Goal: Task Accomplishment & Management: Manage account settings

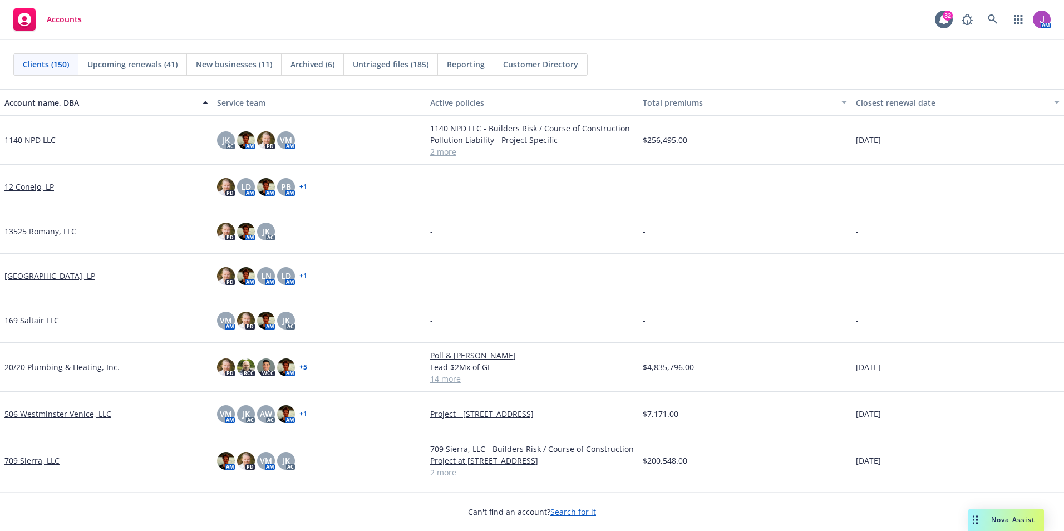
click at [1001, 517] on span "Nova Assist" at bounding box center [1014, 519] width 44 height 9
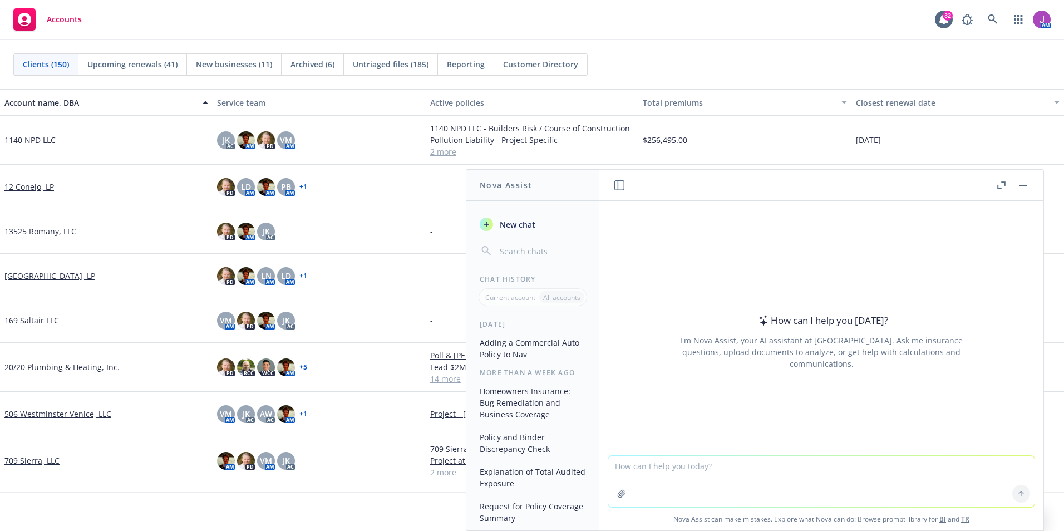
click at [740, 474] on textarea at bounding box center [822, 481] width 426 height 51
click at [613, 492] on button "button" at bounding box center [622, 494] width 18 height 18
drag, startPoint x: 699, startPoint y: 494, endPoint x: 690, endPoint y: 488, distance: 10.4
click at [698, 494] on textarea at bounding box center [822, 481] width 426 height 51
type textarea "what is the return premium on this audit"
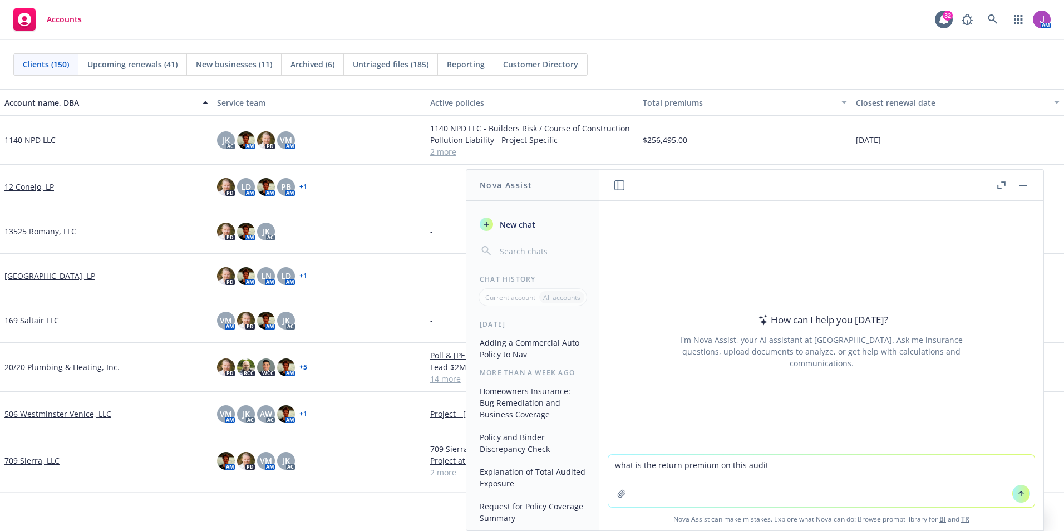
click at [616, 499] on button "button" at bounding box center [622, 494] width 18 height 18
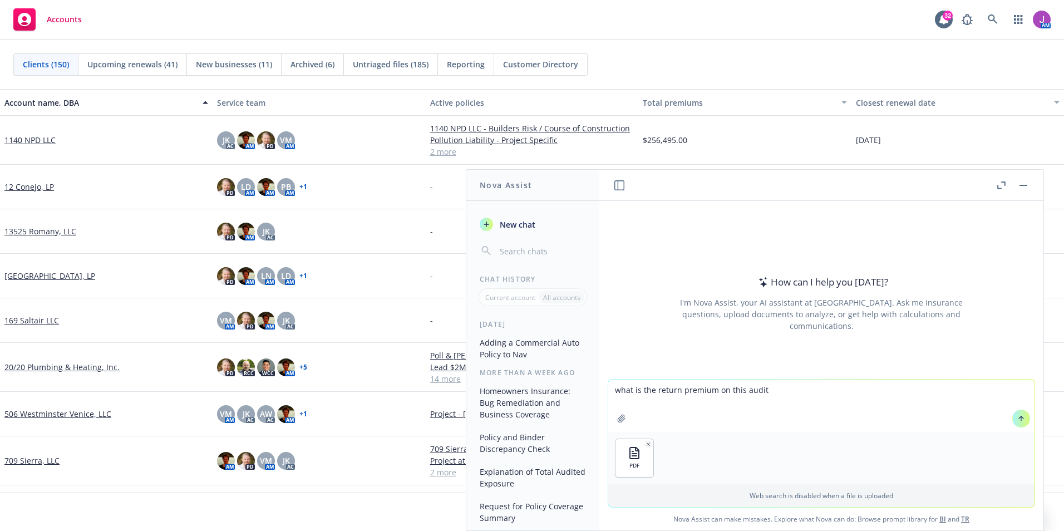
click at [1018, 418] on icon at bounding box center [1022, 419] width 8 height 8
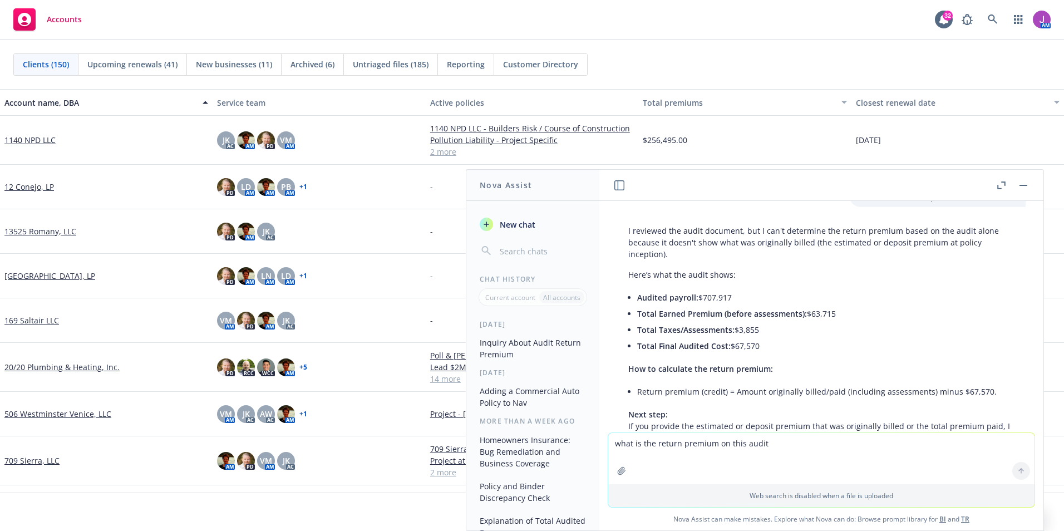
scroll to position [118, 0]
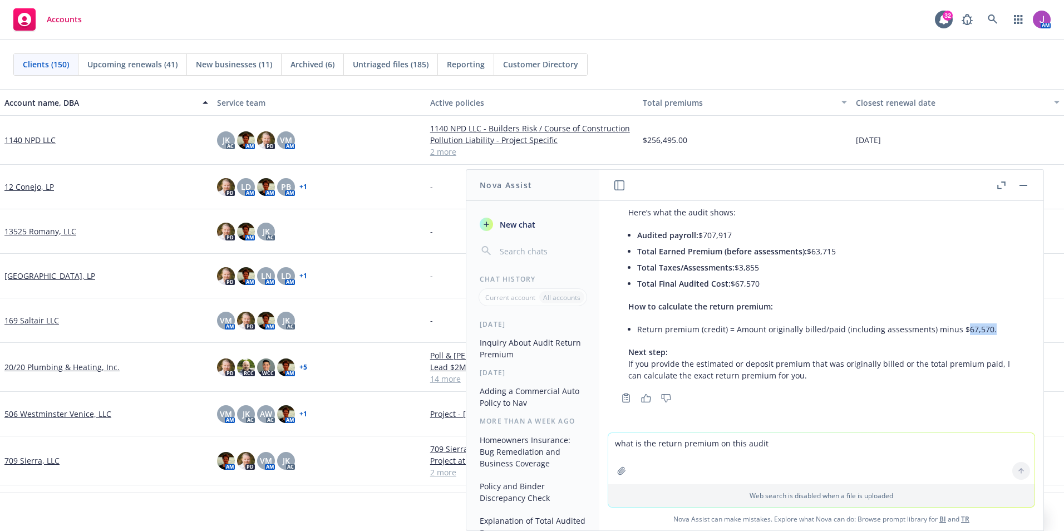
drag, startPoint x: 955, startPoint y: 328, endPoint x: 987, endPoint y: 328, distance: 31.7
click at [987, 328] on li "Return premium (credit) = Amount originally billed/paid (including assessments)…" at bounding box center [825, 329] width 377 height 16
copy li "67,570."
click at [991, 21] on icon at bounding box center [992, 18] width 9 height 9
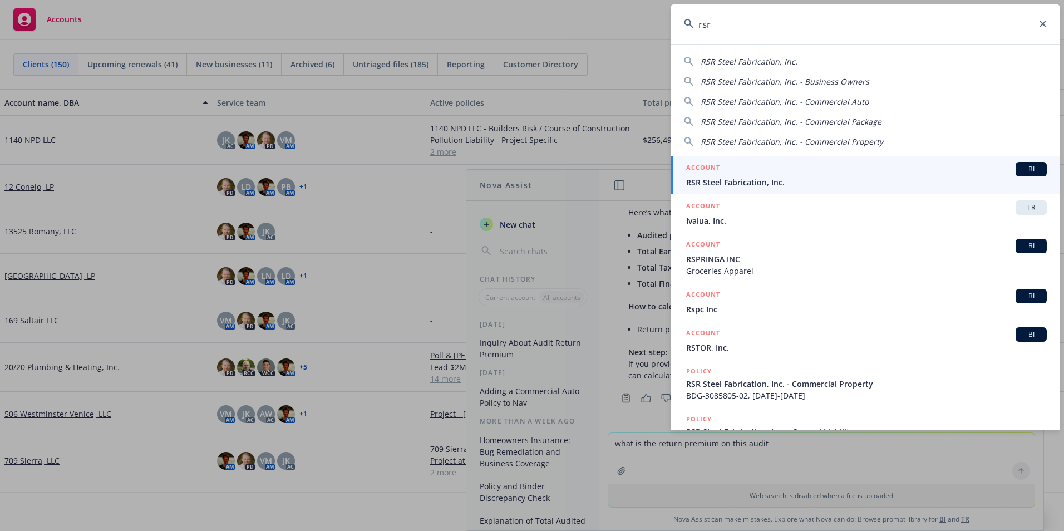
type input "rsr"
click at [754, 176] on span "RSR Steel Fabrication, Inc." at bounding box center [866, 182] width 361 height 12
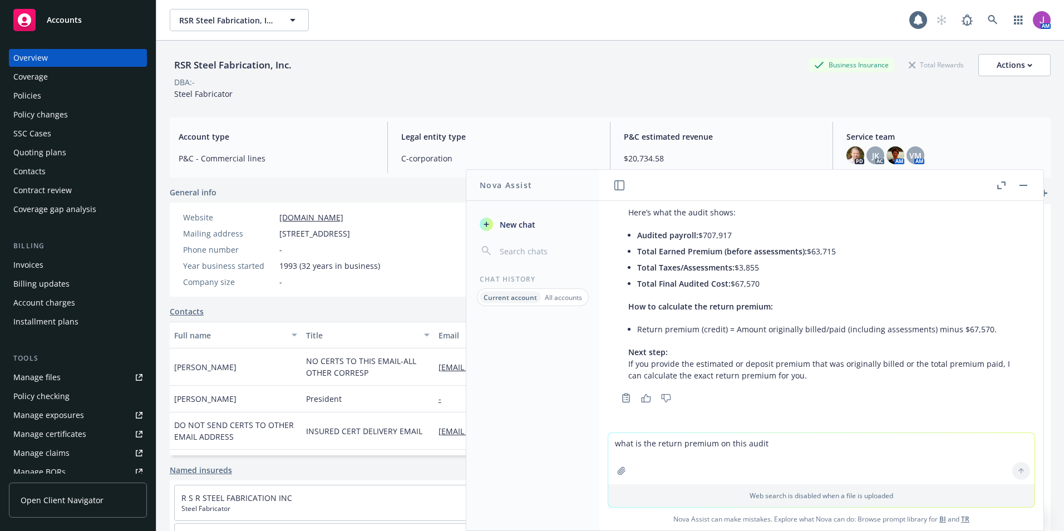
click at [27, 94] on div "Policies" at bounding box center [27, 96] width 28 height 18
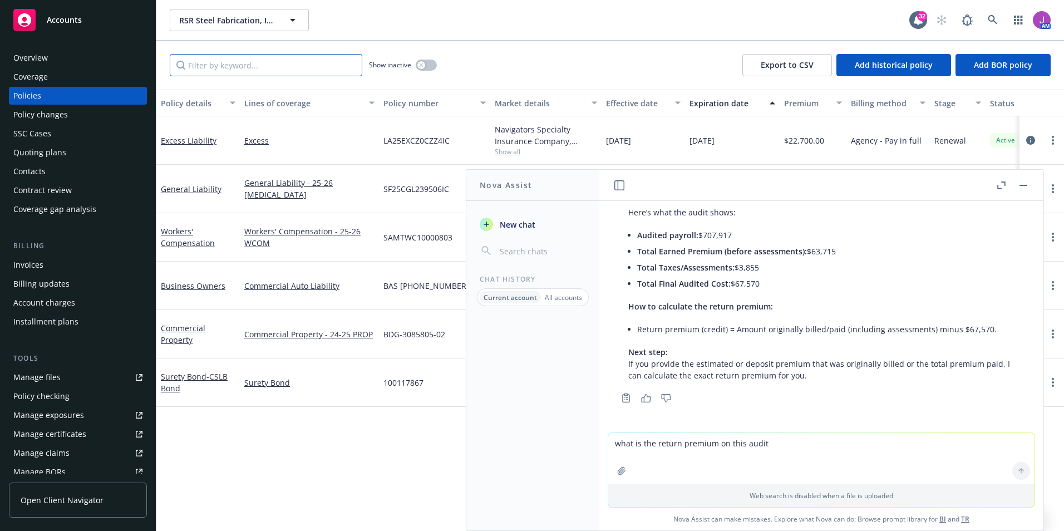
click at [217, 66] on input "Filter by keyword..." at bounding box center [266, 65] width 193 height 22
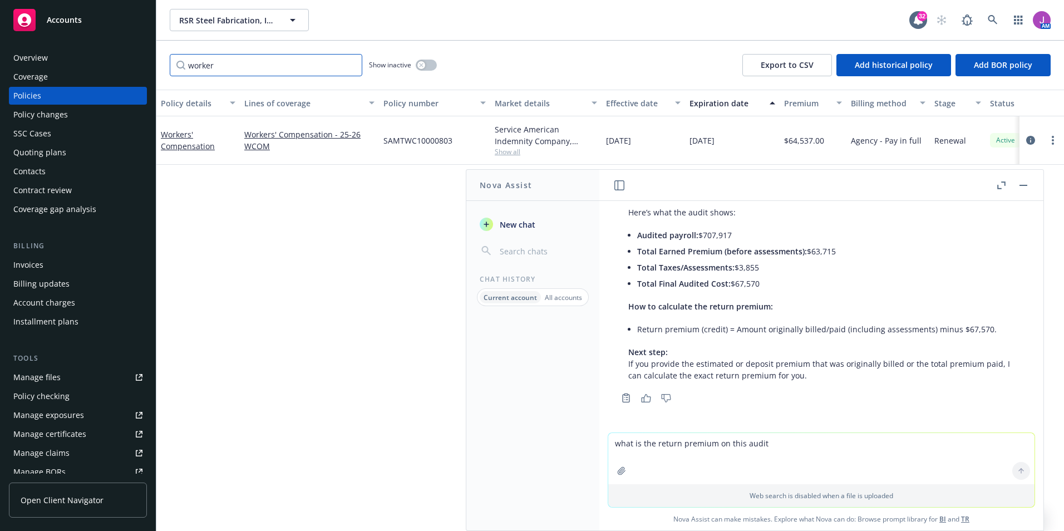
type input "worker"
click at [429, 61] on button "button" at bounding box center [426, 65] width 21 height 11
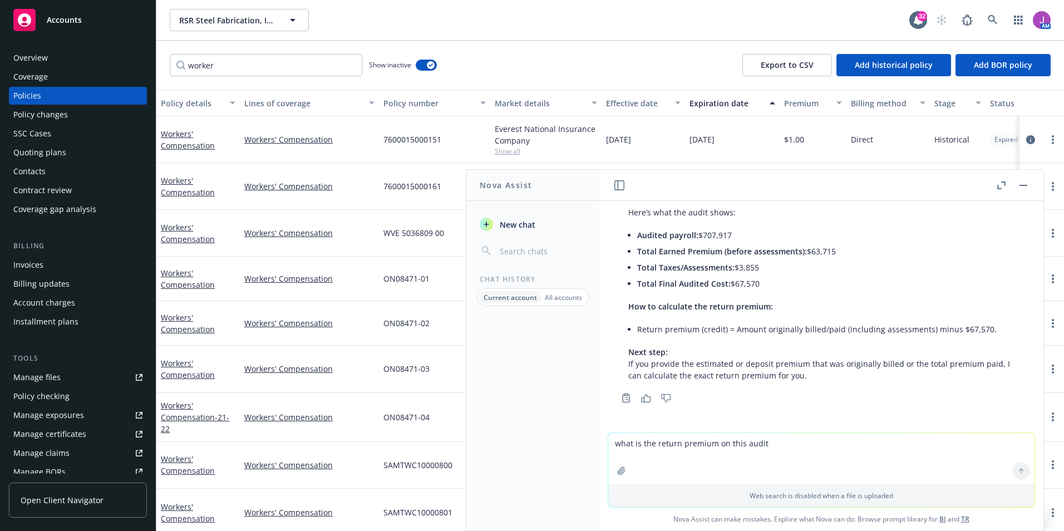
click at [1017, 184] on button "button" at bounding box center [1023, 185] width 13 height 13
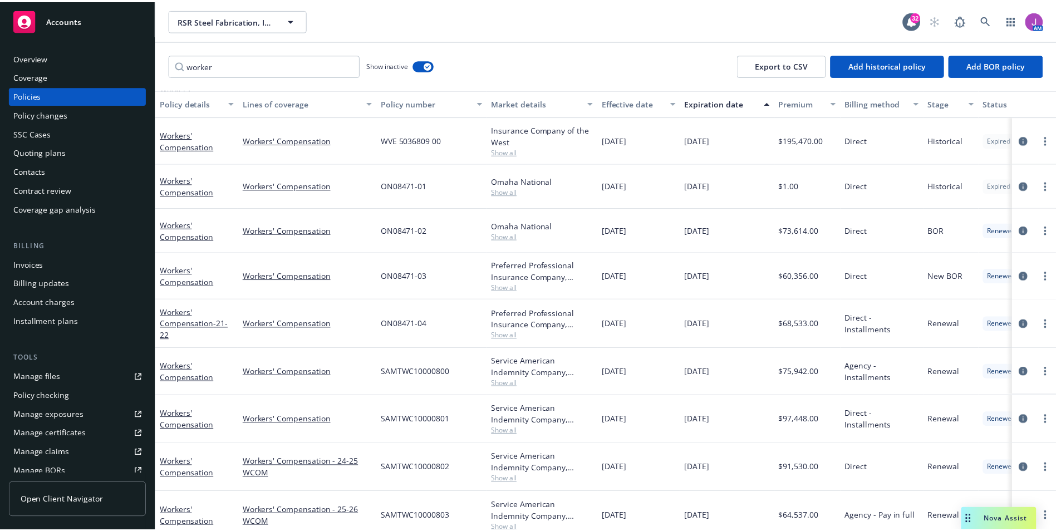
scroll to position [109, 0]
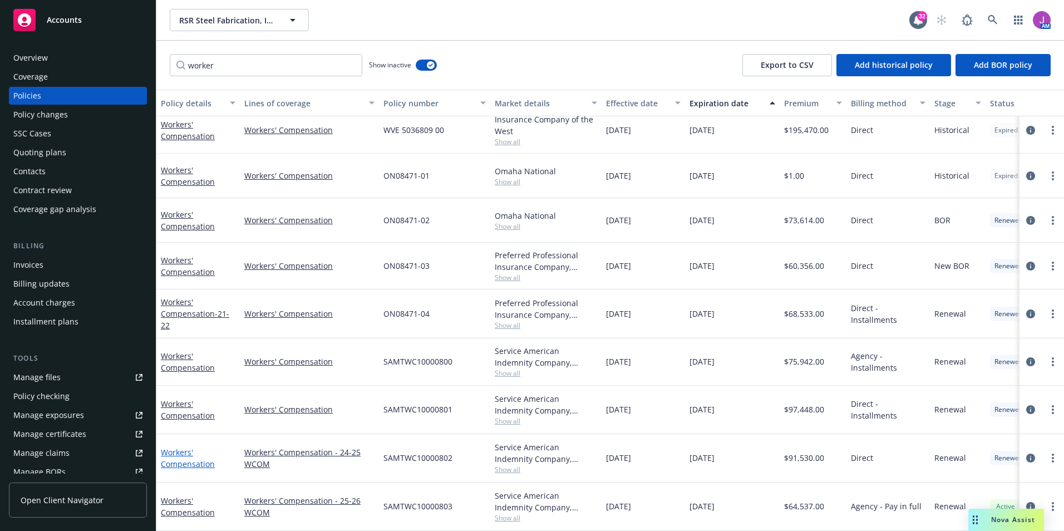
click at [178, 447] on link "Workers' Compensation" at bounding box center [188, 458] width 54 height 22
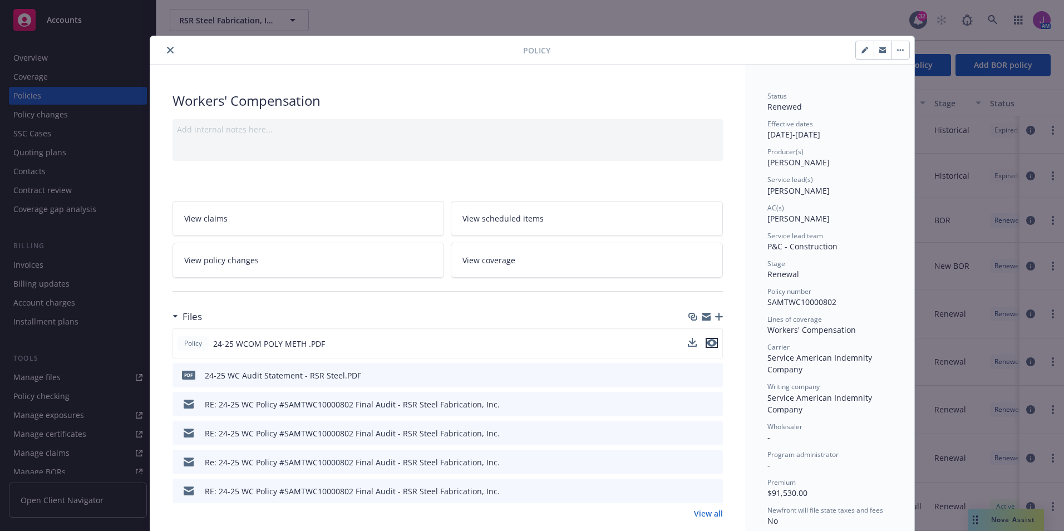
click at [708, 340] on icon "preview file" at bounding box center [712, 343] width 10 height 8
click at [229, 271] on link "View policy changes" at bounding box center [309, 260] width 272 height 35
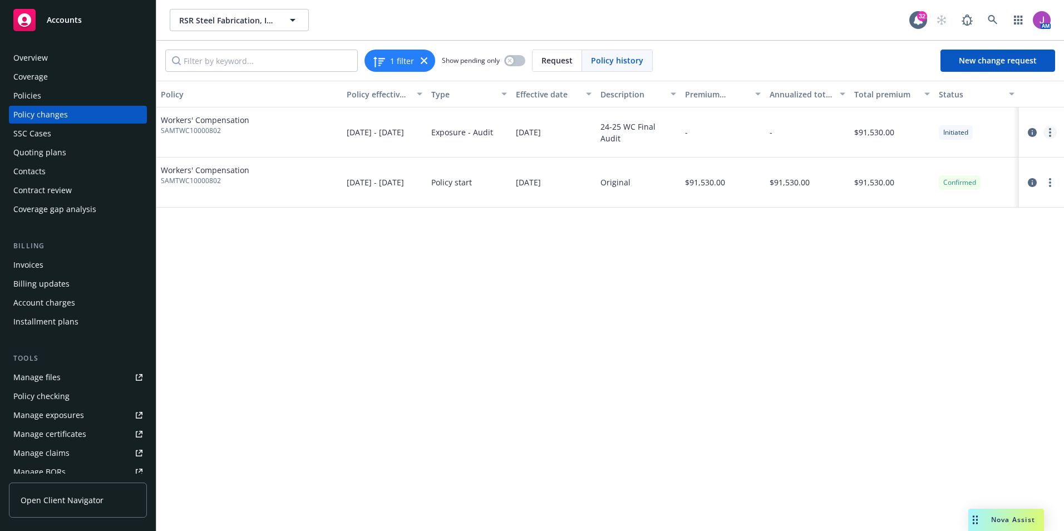
click at [1053, 135] on link "more" at bounding box center [1050, 132] width 13 height 13
click at [916, 201] on link "Edit policy change" at bounding box center [961, 200] width 191 height 22
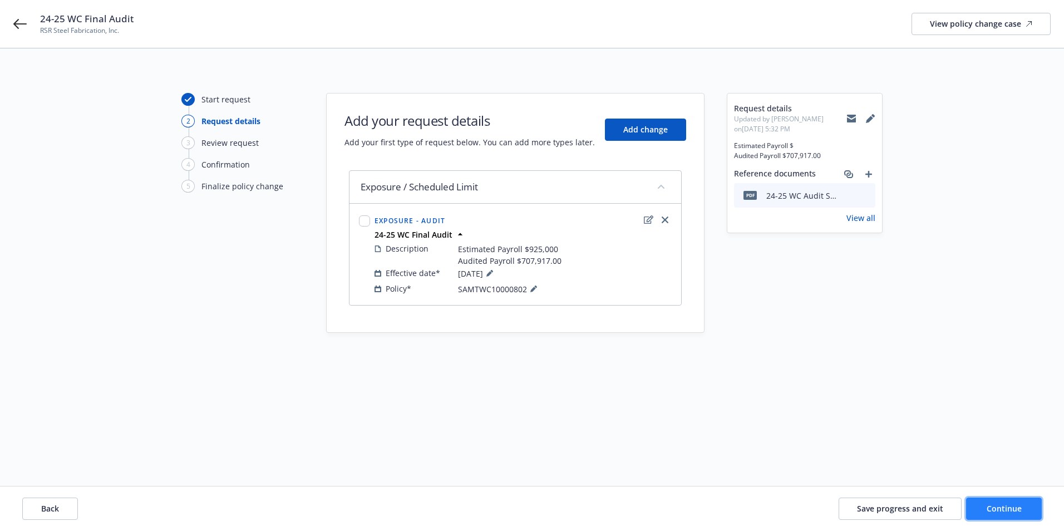
click at [1002, 503] on span "Continue" at bounding box center [1004, 508] width 35 height 11
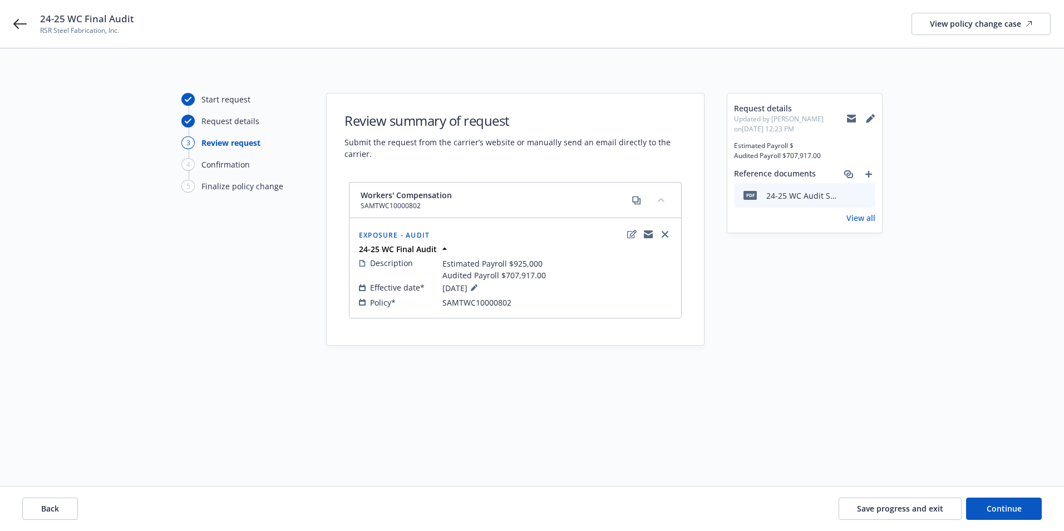
click at [625, 238] on div at bounding box center [647, 234] width 55 height 18
click at [629, 237] on icon "edit" at bounding box center [631, 234] width 9 height 9
select select "AUDIT"
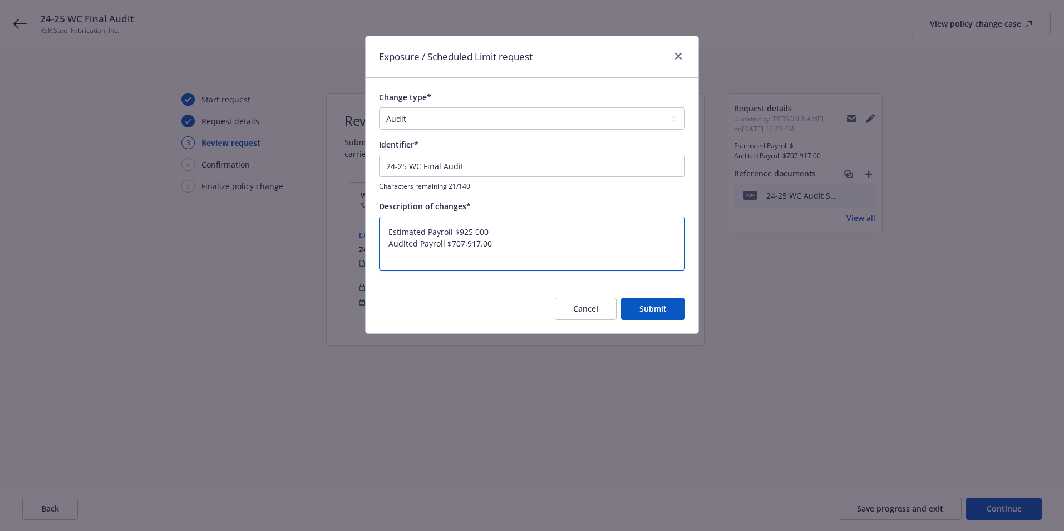
click at [533, 249] on textarea "Estimated Payroll $925,000 Audited Payroll $707,917.00" at bounding box center [532, 244] width 306 height 54
click at [521, 247] on textarea "Estimated Payroll $925,000 Audited Payroll $707,917.00" at bounding box center [532, 244] width 306 height 54
type textarea "Estimated Payroll $925,000 Audited Payroll $707,917.00"
type textarea "x"
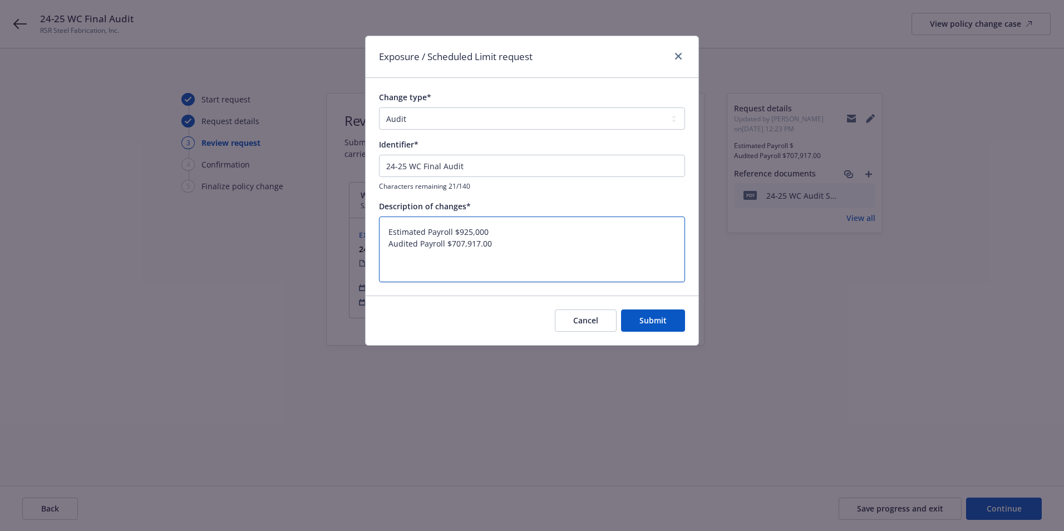
type textarea "Estimated Payroll $925,000 Audited Payroll $707,917.00"
type textarea "x"
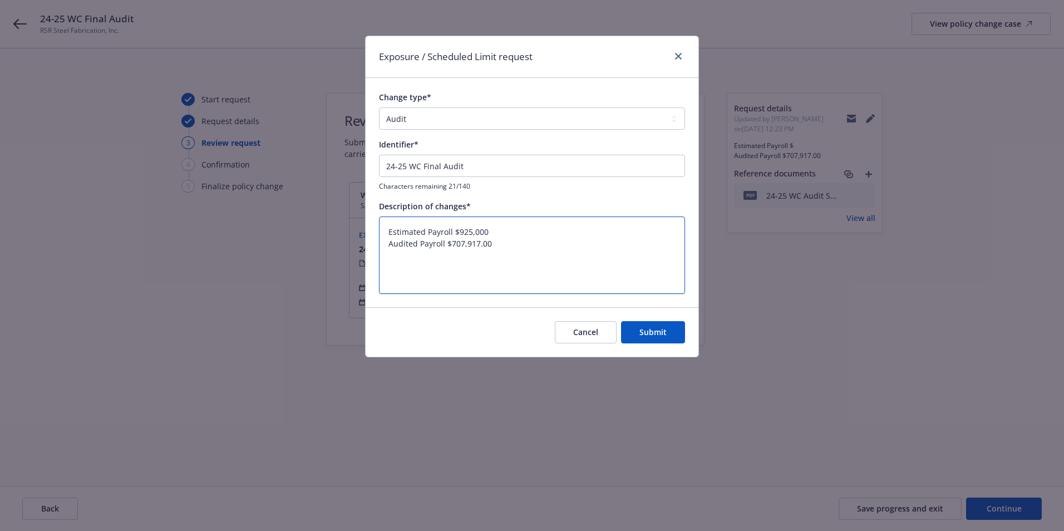
type textarea "Estimated Payroll $925,000 Audited Payroll $707,917.00 E"
type textarea "x"
type textarea "Estimated Payroll $925,000 Audited Payroll $707,917.00 Es"
type textarea "x"
type textarea "Estimated Payroll $925,000 Audited Payroll $707,917.00 Est"
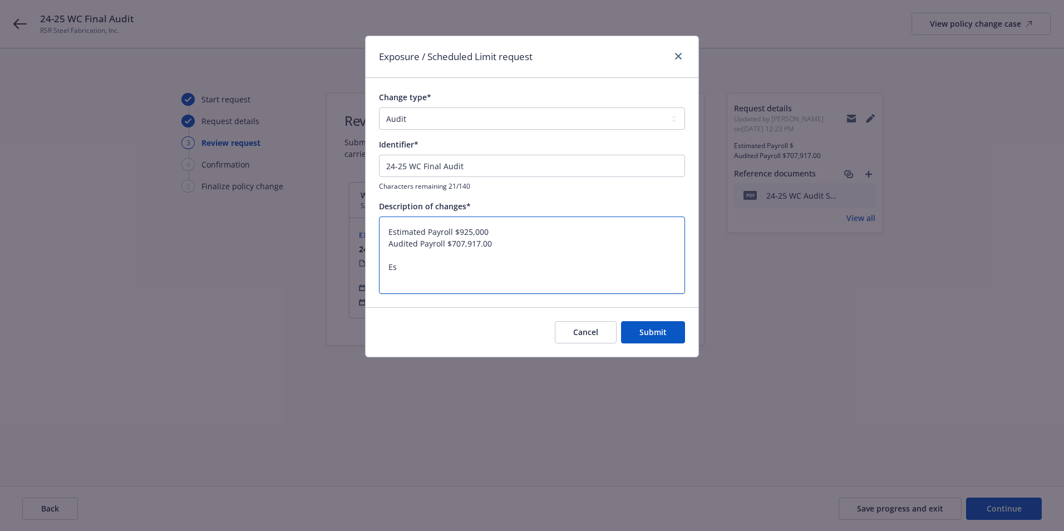
type textarea "x"
type textarea "Estimated Payroll $925,000 Audited Payroll $707,917.00 Esti"
type textarea "x"
type textarea "Estimated Payroll $925,000 Audited Payroll $707,917.00 Estim"
type textarea "x"
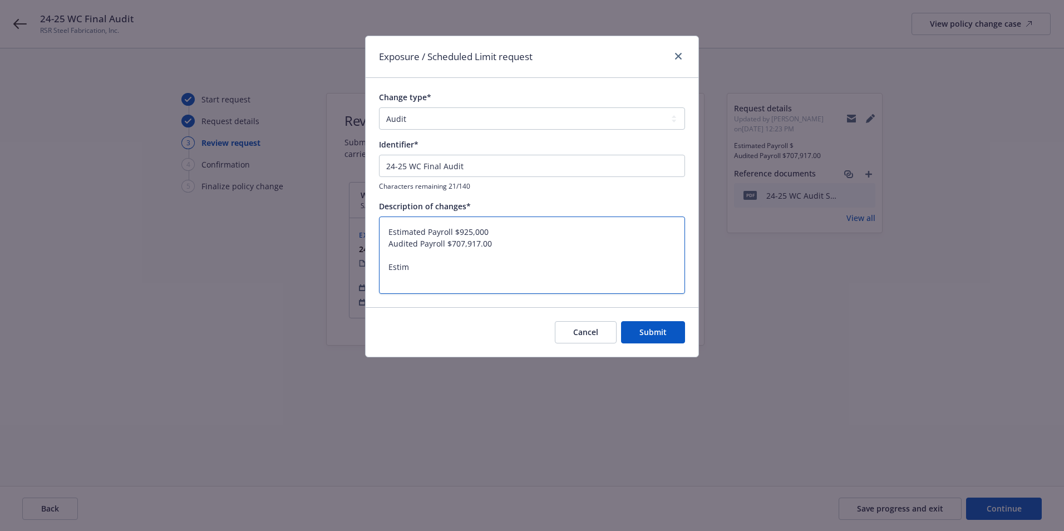
type textarea "Estimated Payroll $925,000 Audited Payroll $707,917.00 Estima"
type textarea "x"
type textarea "Estimated Payroll $925,000 Audited Payroll $707,917.00 Estimat"
type textarea "x"
type textarea "Estimated Payroll $925,000 Audited Payroll $707,917.00 Estimate"
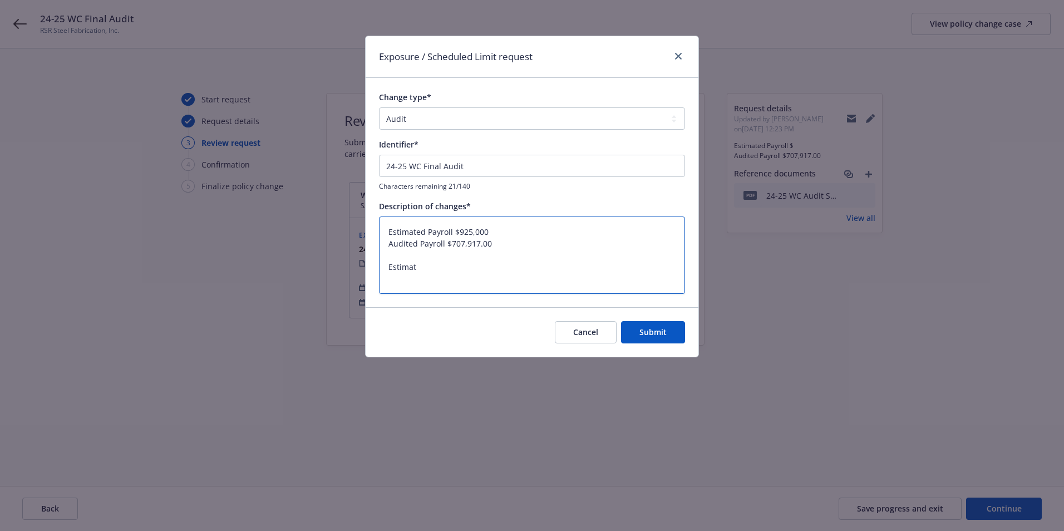
type textarea "x"
type textarea "Estimated Payroll $925,000 Audited Payroll $707,917.00 Estimated"
type textarea "x"
type textarea "Estimated Payroll $925,000 Audited Payroll $707,917.00 Estimated"
type textarea "x"
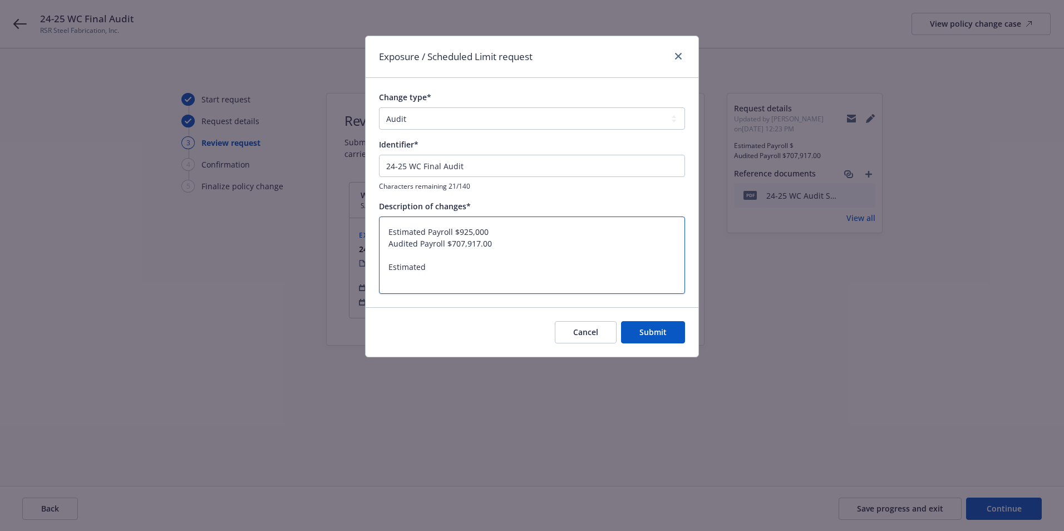
type textarea "Estimated Payroll $925,000 Audited Payroll $707,917.00 Estimated P"
type textarea "x"
type textarea "Estimated Payroll $925,000 Audited Payroll $707,917.00 Estimated Pr"
type textarea "x"
type textarea "Estimated Payroll $925,000 Audited Payroll $707,917.00 Estimated Pre"
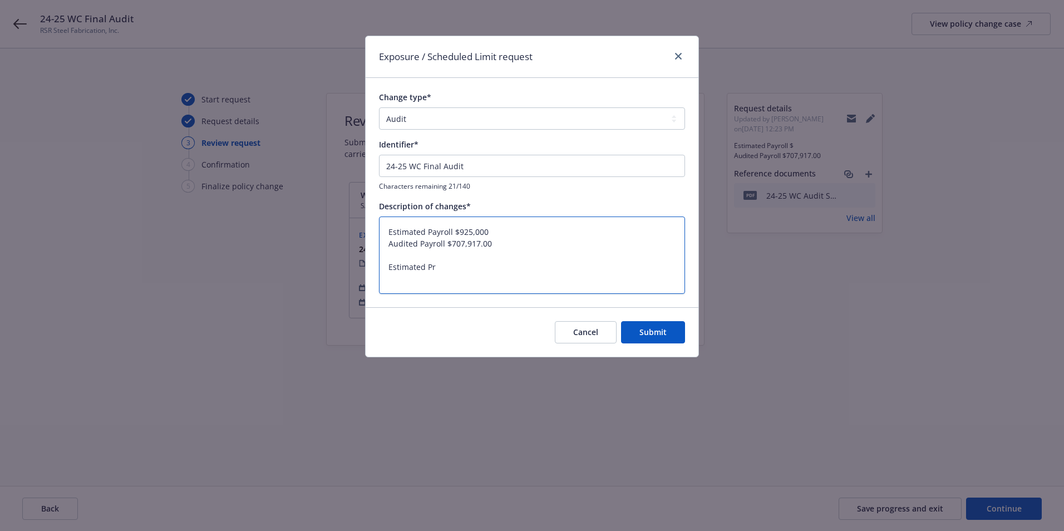
type textarea "x"
type textarea "Estimated Payroll $925,000 Audited Payroll $707,917.00 Estimated Prem"
type textarea "x"
type textarea "Estimated Payroll $925,000 Audited Payroll $707,917.00 Estimated Premi"
type textarea "x"
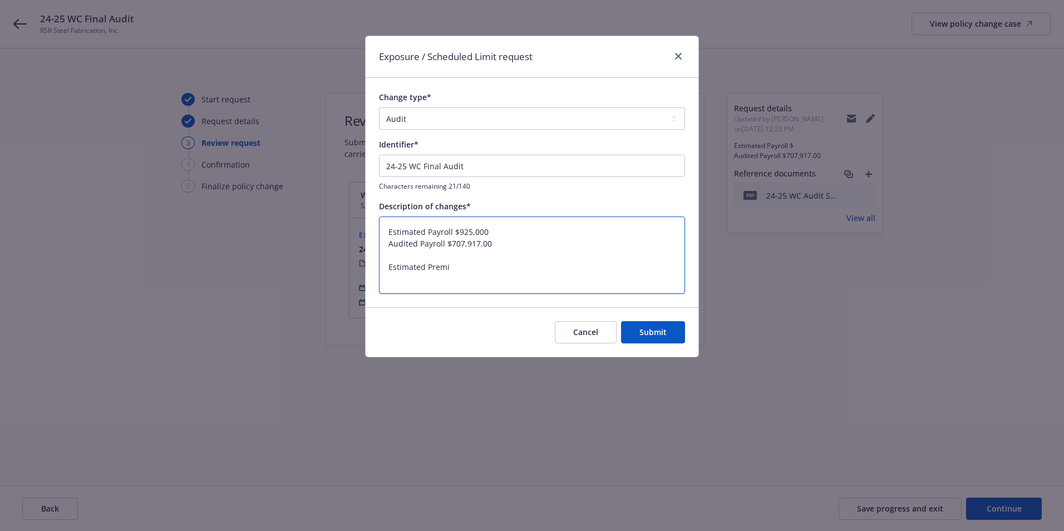
type textarea "Estimated Payroll $925,000 Audited Payroll $707,917.00 Estimated Premiu"
type textarea "x"
type textarea "Estimated Payroll $925,000 Audited Payroll $707,917.00 Estimated Premium"
type textarea "x"
type textarea "Estimated Payroll $925,000 Audited Payroll $707,917.00 Estimated Premium"
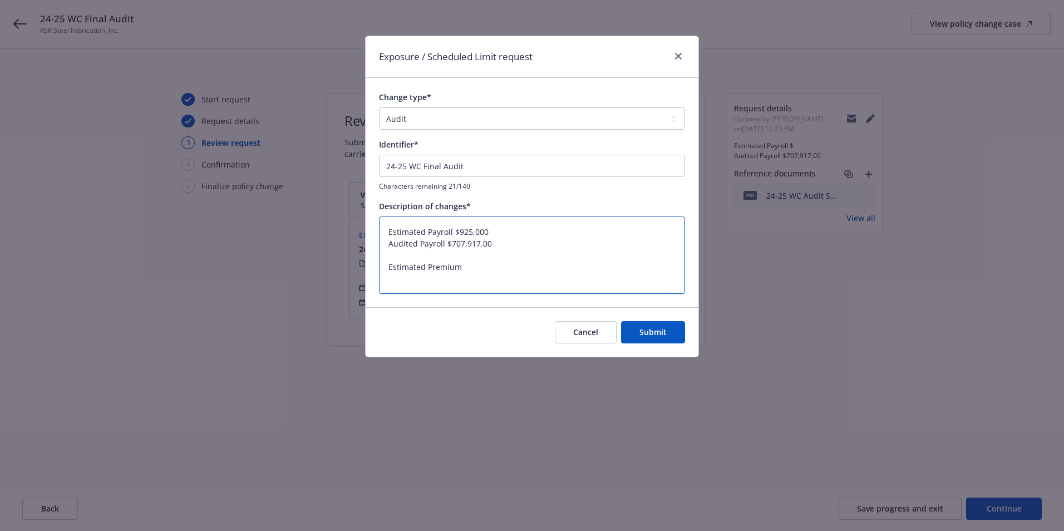
type textarea "x"
type textarea "Estimated Payroll $925,000 Audited Payroll $707,917.00 Estimated Premium :"
type textarea "x"
type textarea "Estimated Payroll $925,000 Audited Payroll $707,917.00 Estimated Premium :"
type textarea "x"
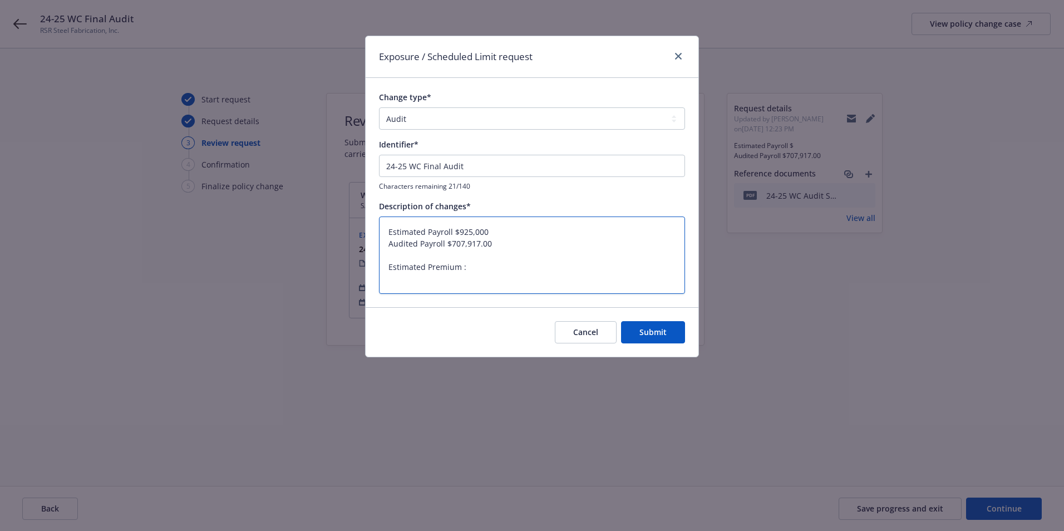
type textarea "Estimated Payroll $925,000 Audited Payroll $707,917.00 Estimated Premium : $"
type textarea "x"
type textarea "Estimated Payroll $925,000 Audited Payroll $707,917.00 Estimated Premium : $9"
type textarea "x"
type textarea "Estimated Payroll $925,000 Audited Payroll $707,917.00 Estimated Premium : $97"
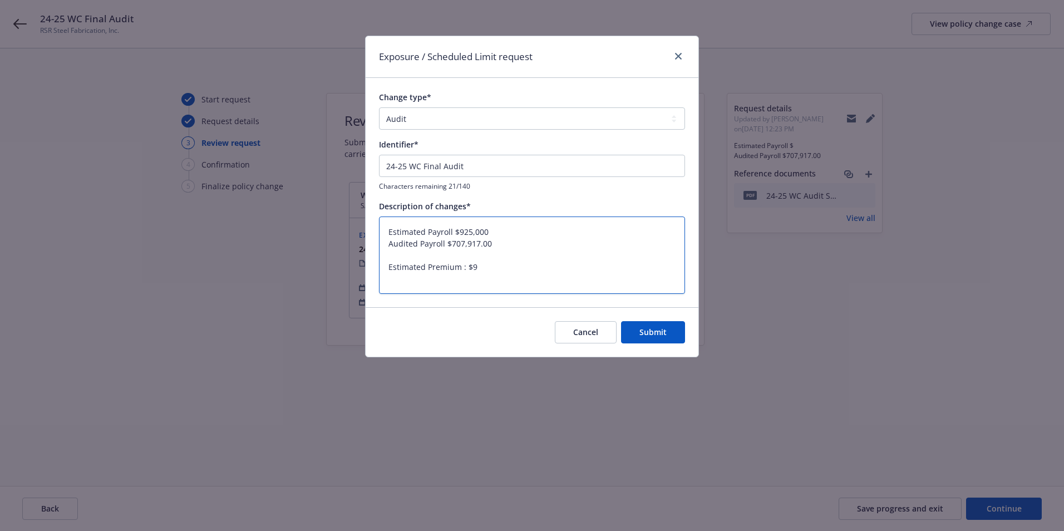
type textarea "x"
type textarea "Estimated Payroll $925,000 Audited Payroll $707,917.00 Estimated Premium : $970"
type textarea "x"
type textarea "Estimated Payroll $925,000 Audited Payroll $707,917.00 Estimated Premium : $9706"
type textarea "x"
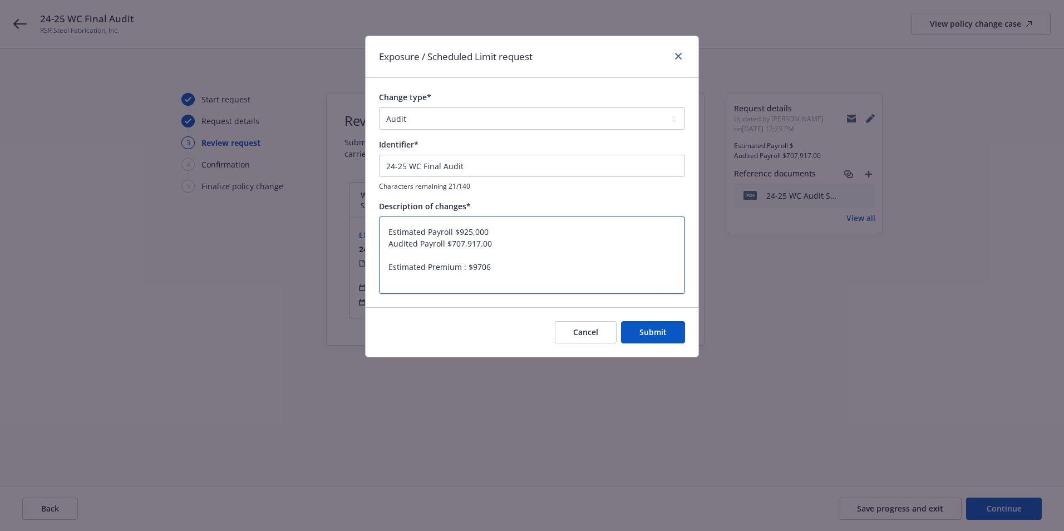
type textarea "Estimated Payroll $925,000 Audited Payroll $707,917.00 Estimated Premium : $970…"
type textarea "x"
type textarea "Estimated Payroll $925,000 Audited Payroll $707,917.00 Estimated Premium : $97,…"
type textarea "x"
click at [502, 263] on textarea "Estimated Payroll $925,000 Audited Payroll $707,917.00 Estimated Premium : $97,…" at bounding box center [532, 255] width 306 height 77
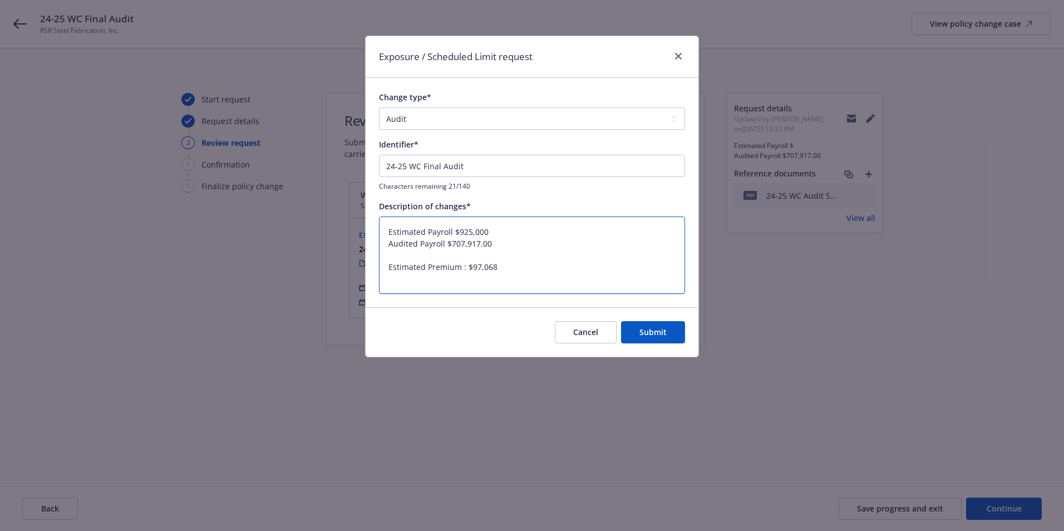
type textarea "Estimated Payroll $925,000 Audited Payroll $707,917.00 Estimated Premium : $97,…"
type textarea "x"
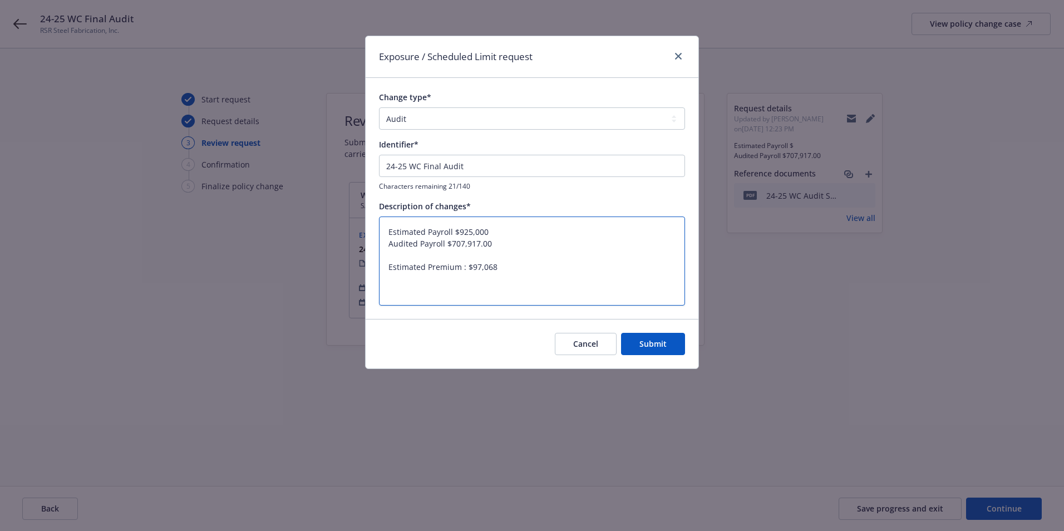
type textarea "Estimated Payroll $925,000 Audited Payroll $707,917.00 Estimated Premium : $97,…"
type textarea "x"
type textarea "Estimated Payroll $925,000 Audited Payroll $707,917.00 Estimated Premium : $97,…"
type textarea "x"
type textarea "Estimated Payroll $925,000 Audited Payroll $707,917.00 Estimated Premium : $97,…"
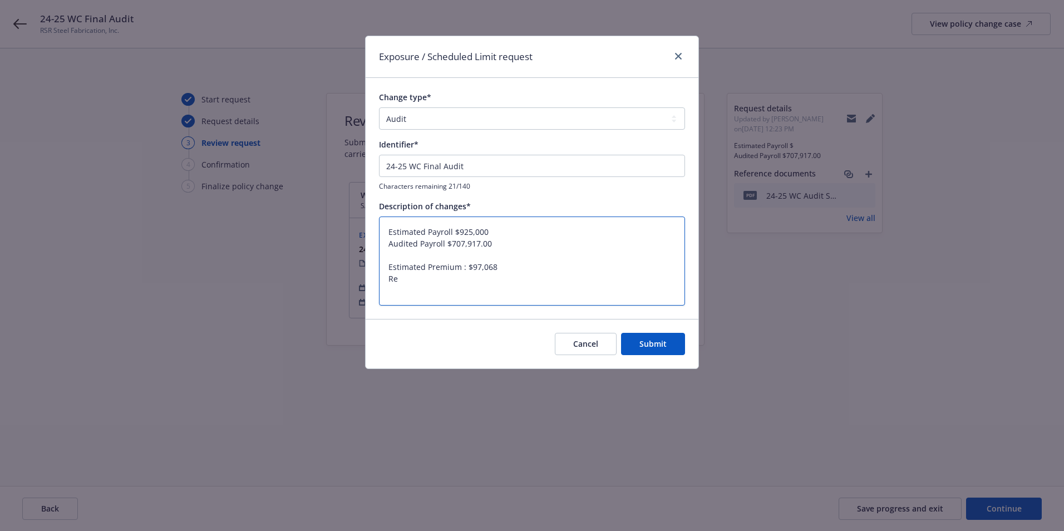
type textarea "x"
type textarea "Estimated Payroll $925,000 Audited Payroll $707,917.00 Estimated Premium : $97,…"
type textarea "x"
type textarea "Estimated Payroll $925,000 Audited Payroll $707,917.00 Estimated Premium : $97,…"
type textarea "x"
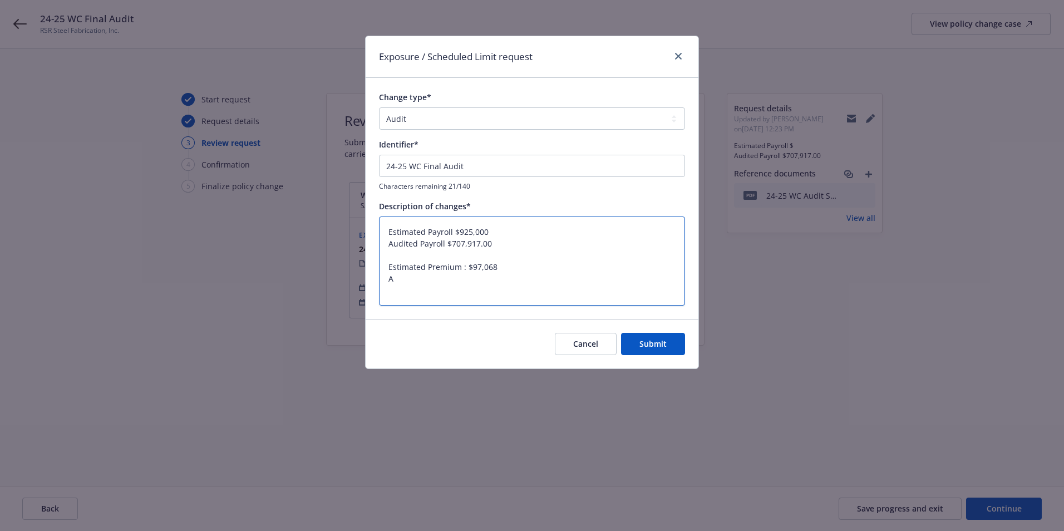
type textarea "Estimated Payroll $925,000 Audited Payroll $707,917.00 Estimated Premium : $97,…"
type textarea "x"
type textarea "Estimated Payroll $925,000 Audited Payroll $707,917.00 Estimated Premium : $97,…"
type textarea "x"
type textarea "Estimated Payroll $925,000 Audited Payroll $707,917.00 Estimated Premium : $97,…"
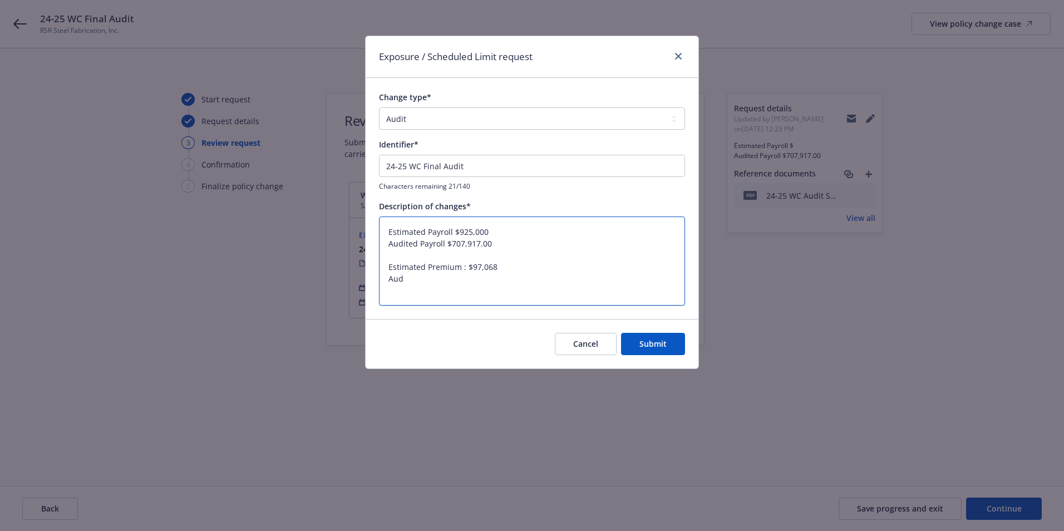
type textarea "x"
type textarea "Estimated Payroll $925,000 Audited Payroll $707,917.00 Estimated Premium : $97,…"
type textarea "x"
type textarea "Estimated Payroll $925,000 Audited Payroll $707,917.00 Estimated Premium : $97,…"
type textarea "x"
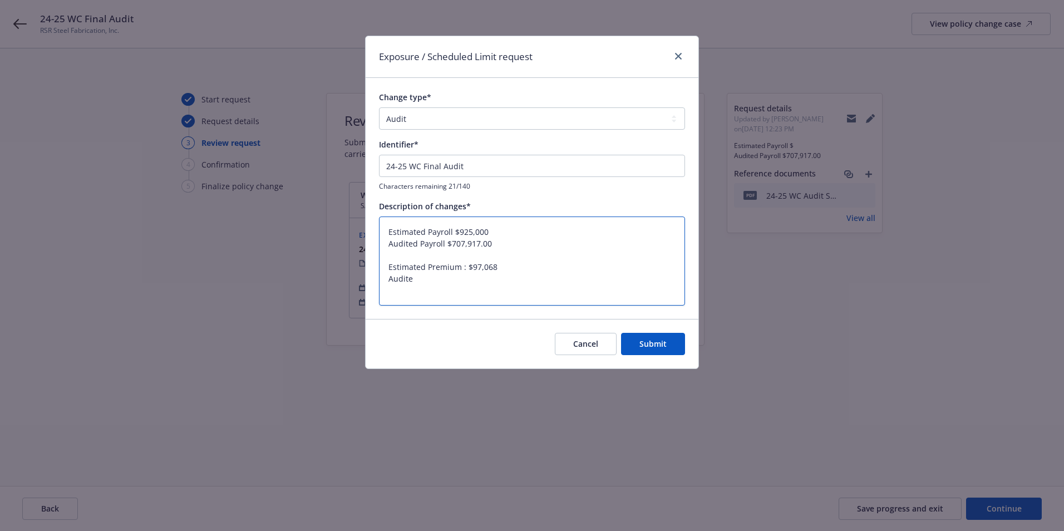
type textarea "Estimated Payroll $925,000 Audited Payroll $707,917.00 Estimated Premium : $97,…"
type textarea "x"
type textarea "Estimated Payroll $925,000 Audited Payroll $707,917.00 Estimated Premium : $97,…"
type textarea "x"
type textarea "Estimated Payroll $925,000 Audited Payroll $707,917.00 Estimated Premium : $97,…"
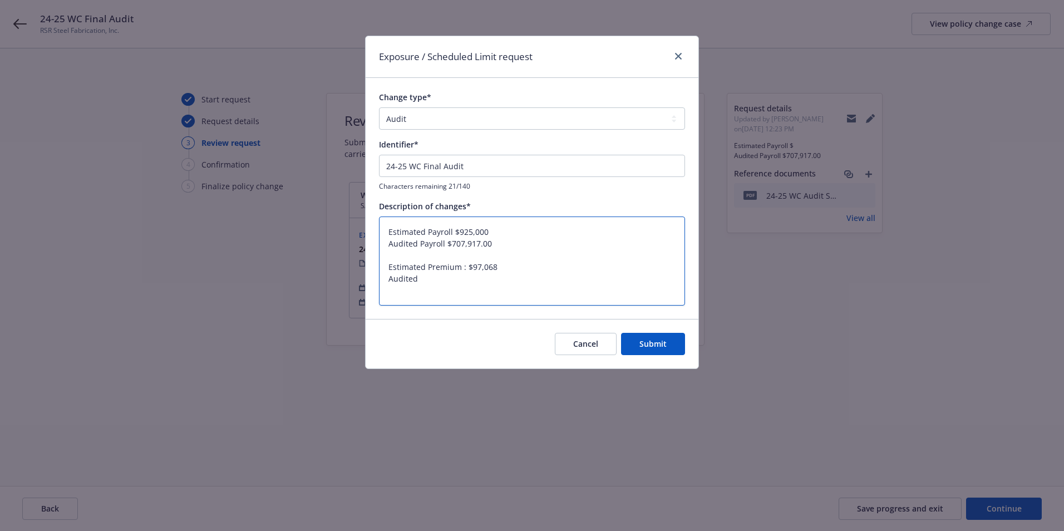
type textarea "x"
type textarea "Estimated Payroll $925,000 Audited Payroll $707,917.00 Estimated Premium : $97,…"
type textarea "x"
type textarea "Estimated Payroll $925,000 Audited Payroll $707,917.00 Estimated Premium : $97,…"
type textarea "x"
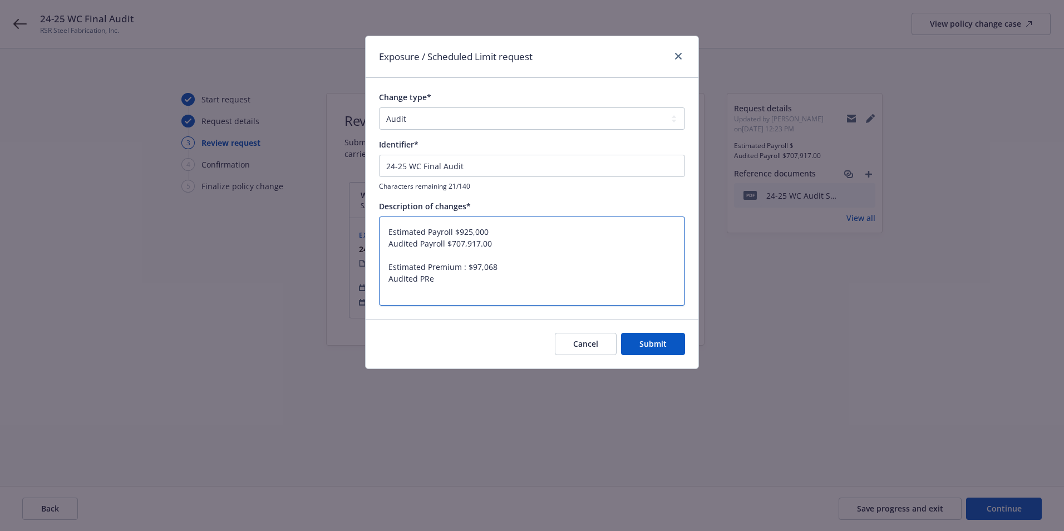
type textarea "Estimated Payroll $925,000 Audited Payroll $707,917.00 Estimated Premium : $97,…"
type textarea "x"
type textarea "Estimated Payroll $925,000 Audited Payroll $707,917.00 Estimated Premium : $97,…"
type textarea "x"
type textarea "Estimated Payroll $925,000 Audited Payroll $707,917.00 Estimated Premium : $97,…"
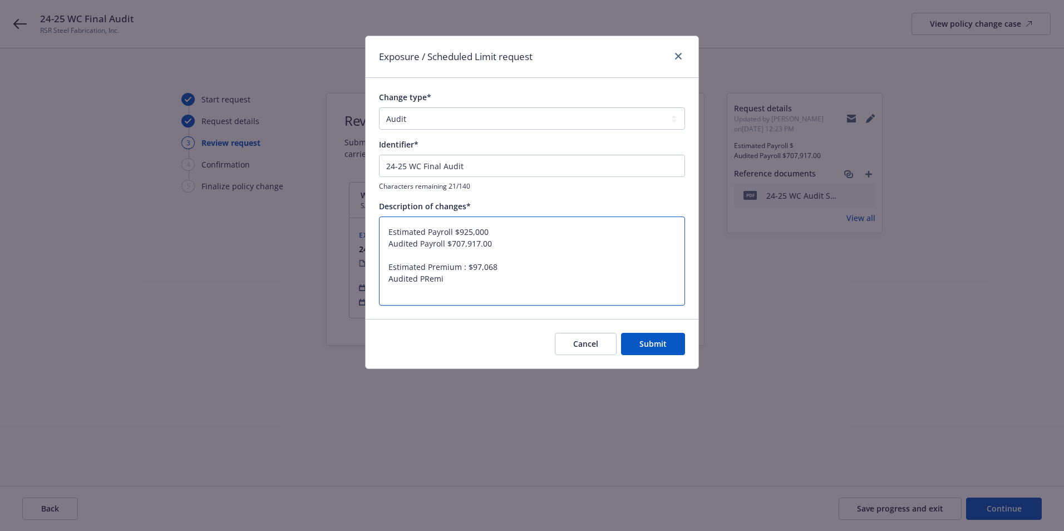
type textarea "x"
type textarea "Estimated Payroll $925,000 Audited Payroll $707,917.00 Estimated Premium : $97,…"
type textarea "x"
type textarea "Estimated Payroll $925,000 Audited Payroll $707,917.00 Estimated Premium : $97,…"
type textarea "x"
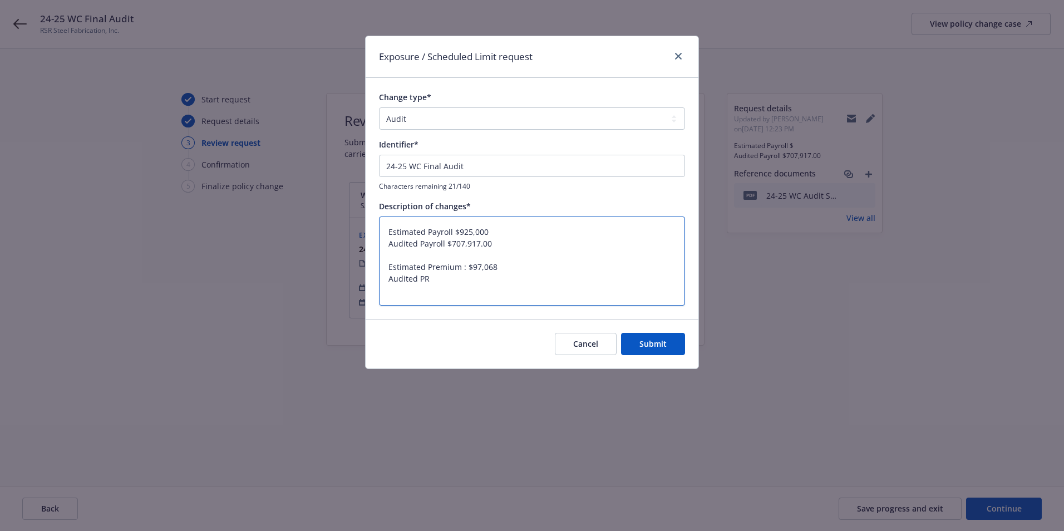
type textarea "Estimated Payroll $925,000 Audited Payroll $707,917.00 Estimated Premium : $97,…"
type textarea "x"
type textarea "Estimated Payroll $925,000 Audited Payroll $707,917.00 Estimated Premium : $97,…"
type textarea "x"
type textarea "Estimated Payroll $925,000 Audited Payroll $707,917.00 Estimated Premium : $97,…"
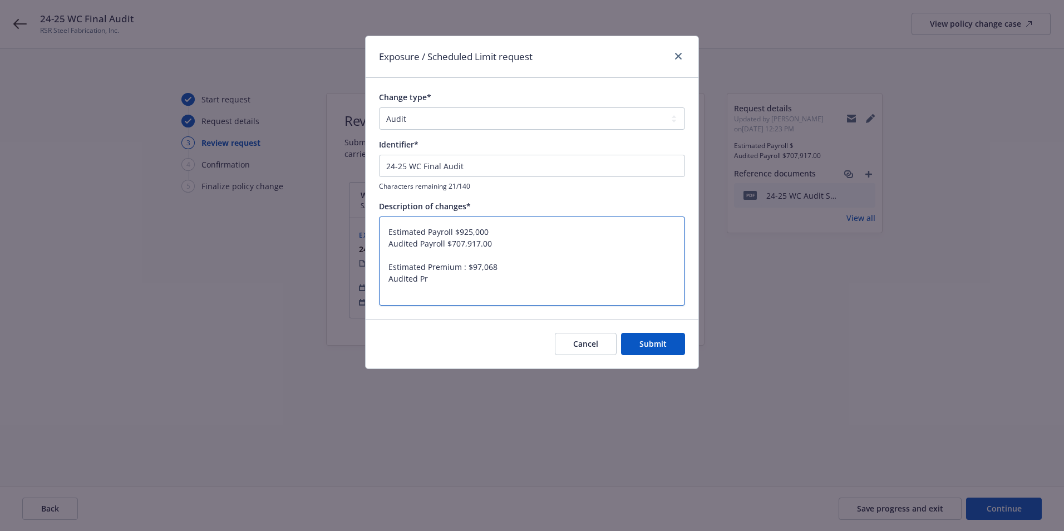
type textarea "x"
type textarea "Estimated Payroll $925,000 Audited Payroll $707,917.00 Estimated Premium : $97,…"
type textarea "x"
type textarea "Estimated Payroll $925,000 Audited Payroll $707,917.00 Estimated Premium : $97,…"
type textarea "x"
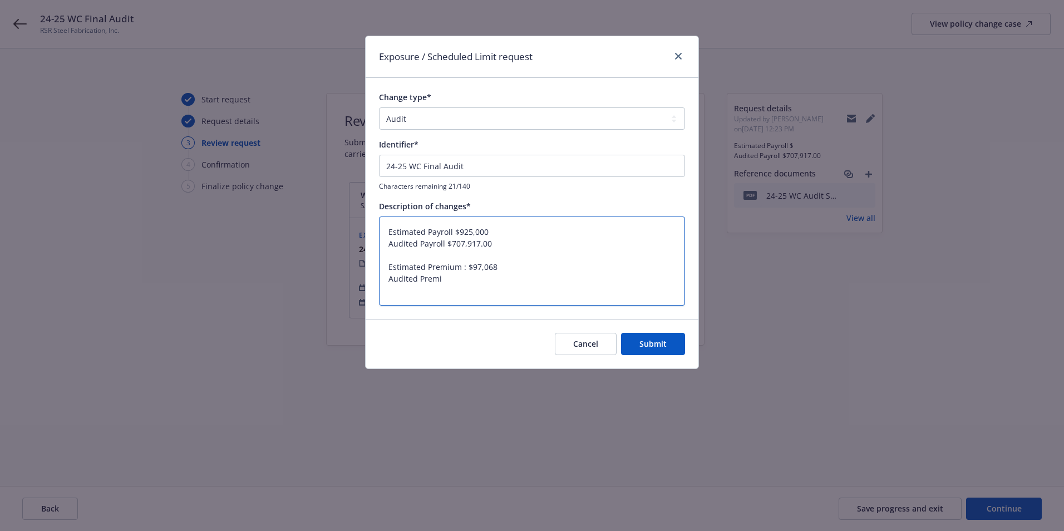
type textarea "Estimated Payroll $925,000 Audited Payroll $707,917.00 Estimated Premium : $97,…"
type textarea "x"
type textarea "Estimated Payroll $925,000 Audited Payroll $707,917.00 Estimated Premium : $97,…"
type textarea "x"
type textarea "Estimated Payroll $925,000 Audited Payroll $707,917.00 Estimated Premium : $97,…"
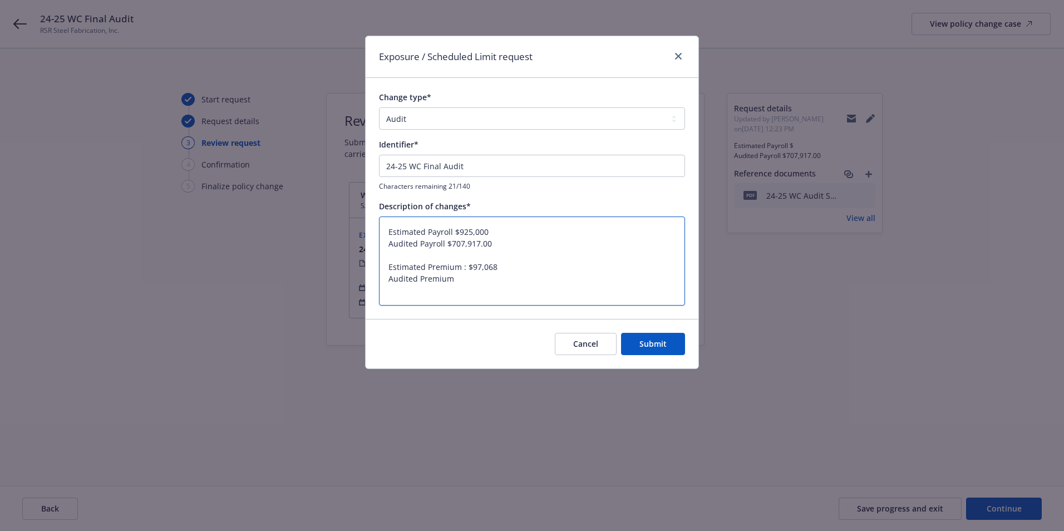
type textarea "x"
type textarea "Estimated Payroll $925,000 Audited Payroll $707,917.00 Estimated Premium : $97,…"
type textarea "x"
type textarea "Estimated Payroll $925,000 Audited Payroll $707,917.00 Estimated Premium : $97,…"
type textarea "x"
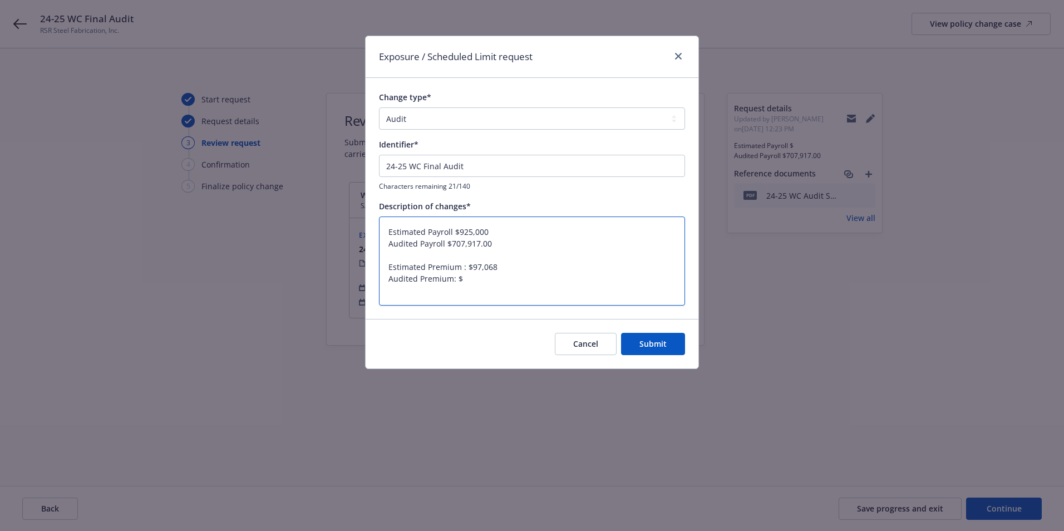
type textarea "Estimated Payroll $925,000 Audited Payroll $707,917.00 Estimated Premium : $97,…"
type textarea "x"
type textarea "Estimated Payroll $925,000 Audited Payroll $707,917.00 Estimated Premium : $97,…"
type textarea "x"
type textarea "Estimated Payroll $925,000 Audited Payroll $707,917.00 Estimated Premium : $97,…"
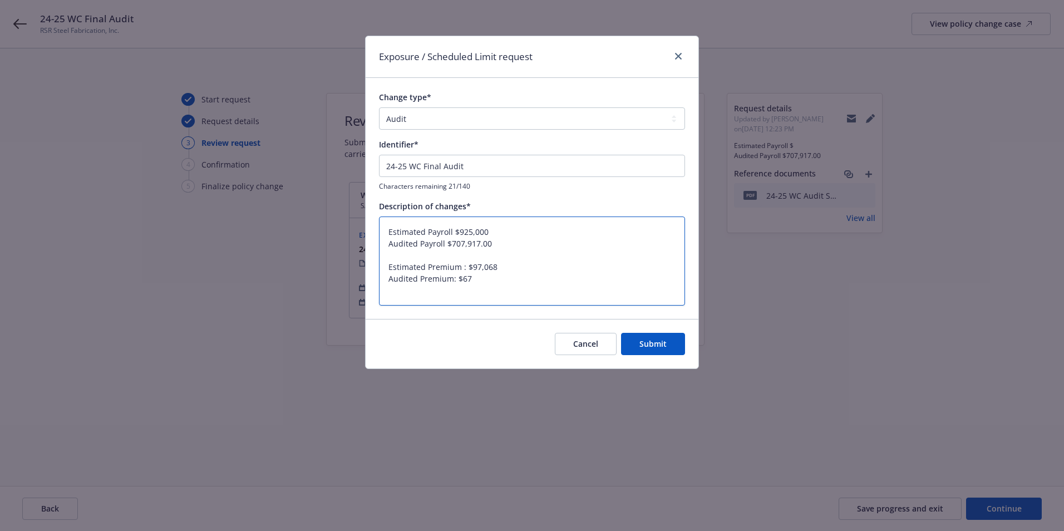
type textarea "x"
type textarea "Estimated Payroll $925,000 Audited Payroll $707,917.00 Estimated Premium : $97,…"
type textarea "x"
type textarea "Estimated Payroll $925,000 Audited Payroll $707,917.00 Estimated Premium : $97,…"
type textarea "x"
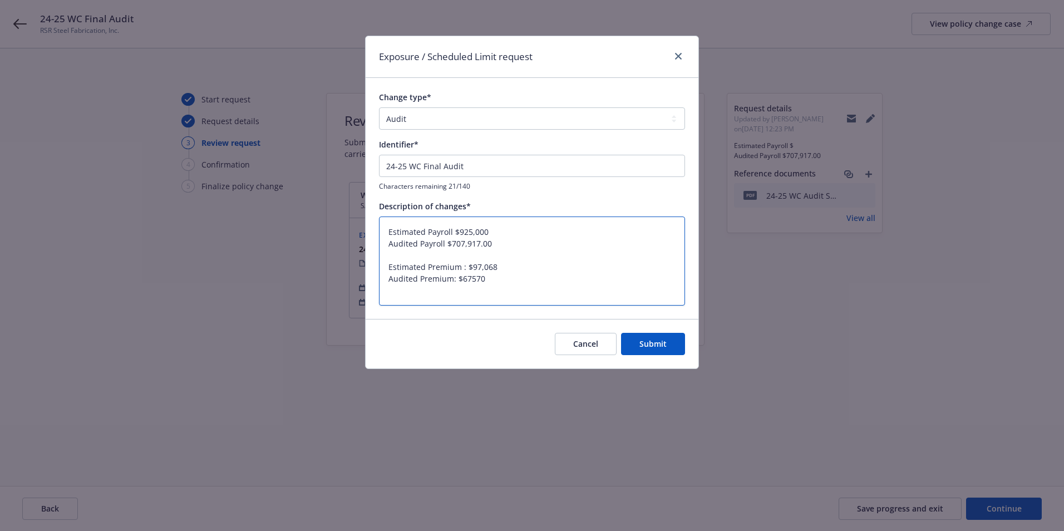
type textarea "Estimated Payroll $925,000 Audited Payroll $707,917.00 Estimated Premium : $97,…"
type textarea "x"
click at [508, 282] on textarea "Estimated Payroll $925,000 Audited Payroll $707,917.00 Estimated Premium : $97,…" at bounding box center [532, 261] width 306 height 89
type textarea "Estimated Payroll $925,000 Audited Payroll $707,917.00 Estimated Premium : $97,…"
type textarea "x"
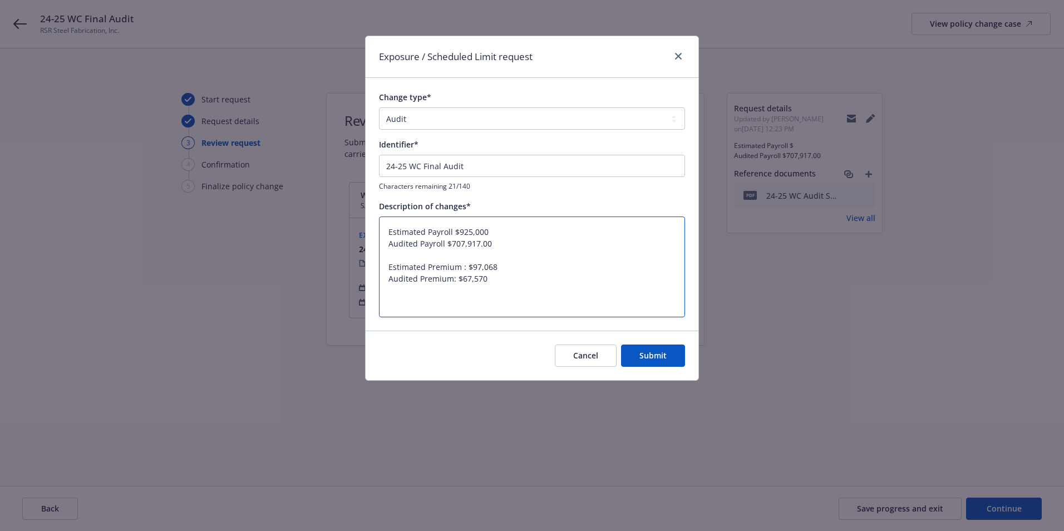
type textarea "Estimated Payroll $925,000 Audited Payroll $707,917.00 Estimated Premium : $97,…"
type textarea "x"
type textarea "Estimated Payroll $925,000 Audited Payroll $707,917.00 Estimated Premium : $97,…"
type textarea "x"
type textarea "Estimated Payroll $925,000 Audited Payroll $707,917.00 Estimated Premium : $97,…"
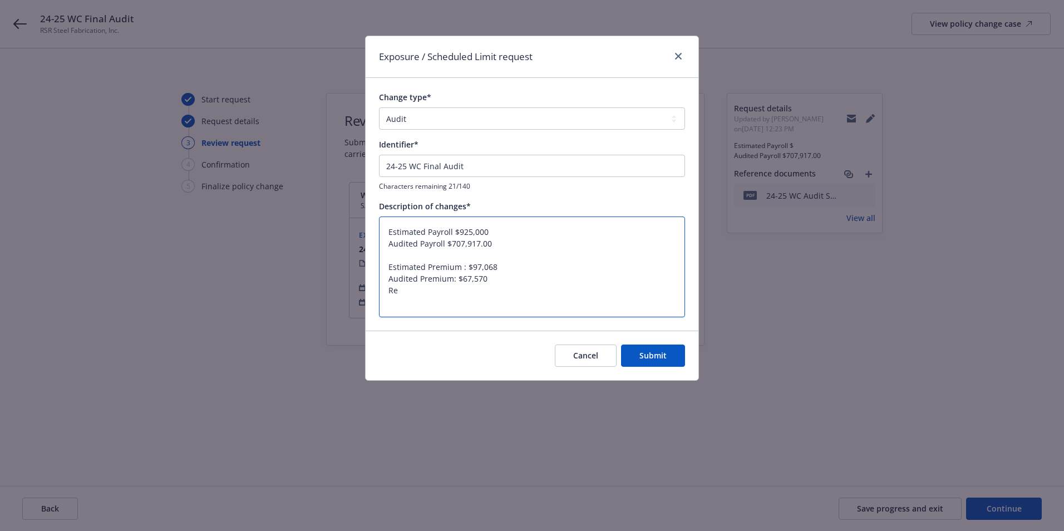
type textarea "x"
type textarea "Estimated Payroll $925,000 Audited Payroll $707,917.00 Estimated Premium : $97,…"
type textarea "x"
type textarea "Estimated Payroll $925,000 Audited Payroll $707,917.00 Estimated Premium : $97,…"
type textarea "x"
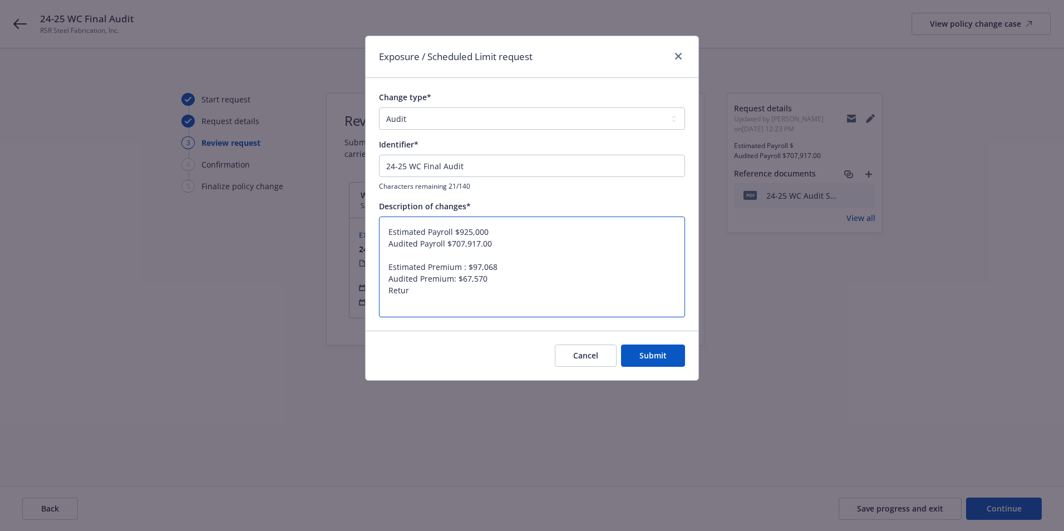
type textarea "Estimated Payroll $925,000 Audited Payroll $707,917.00 Estimated Premium : $97,…"
type textarea "x"
type textarea "Estimated Payroll $925,000 Audited Payroll $707,917.00 Estimated Premium : $97,…"
type textarea "x"
type textarea "Estimated Payroll $925,000 Audited Payroll $707,917.00 Estimated Premium : $97,…"
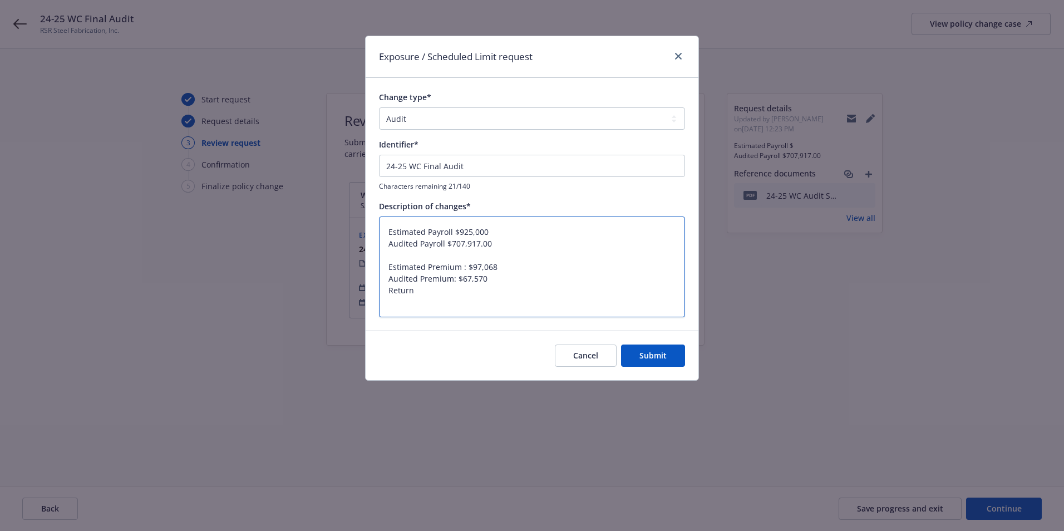
type textarea "x"
type textarea "Estimated Payroll $925,000 Audited Payroll $707,917.00 Estimated Premium : $97,…"
type textarea "x"
type textarea "Estimated Payroll $925,000 Audited Payroll $707,917.00 Estimated Premium : $97,…"
type textarea "x"
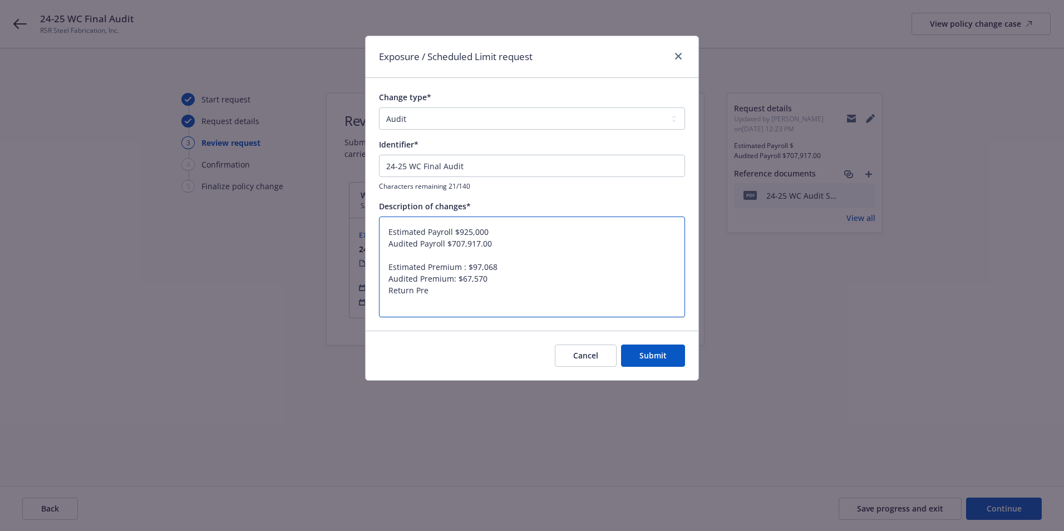
type textarea "Estimated Payroll $925,000 Audited Payroll $707,917.00 Estimated Premium : $97,…"
type textarea "x"
type textarea "Estimated Payroll $925,000 Audited Payroll $707,917.00 Estimated Premium : $97,…"
type textarea "x"
type textarea "Estimated Payroll $925,000 Audited Payroll $707,917.00 Estimated Premium : $97,…"
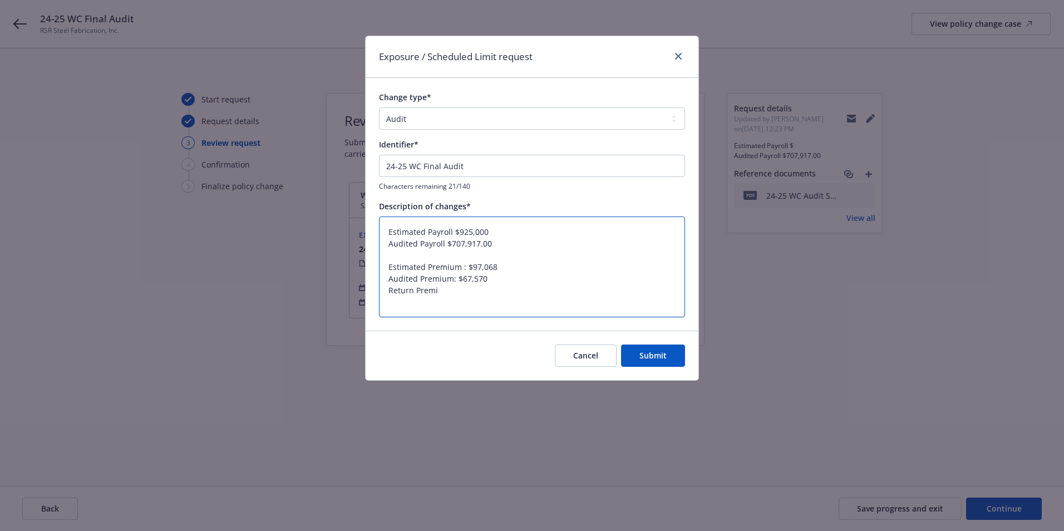
type textarea "x"
type textarea "Estimated Payroll $925,000 Audited Payroll $707,917.00 Estimated Premium : $97,…"
type textarea "x"
type textarea "Estimated Payroll $925,000 Audited Payroll $707,917.00 Estimated Premium : $97,…"
type textarea "x"
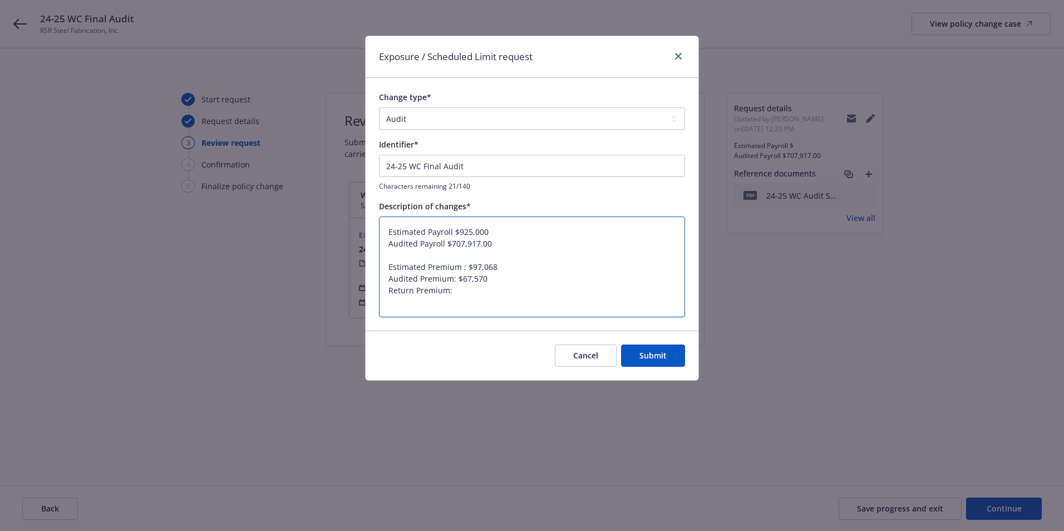
type textarea "Estimated Payroll $925,000 Audited Payroll $707,917.00 Estimated Premium : $97,…"
type textarea "x"
type textarea "Estimated Payroll $925,000 Audited Payroll $707,917.00 Estimated Premium : $97,…"
type textarea "x"
type textarea "Estimated Payroll $925,000 Audited Payroll $707,917.00 Estimated Premium : $97,…"
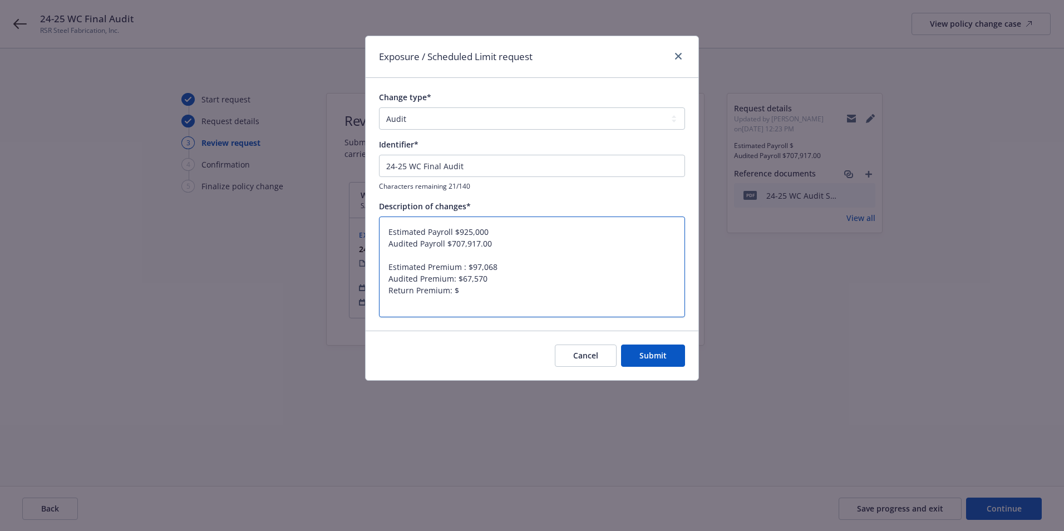
type textarea "x"
type textarea "Estimated Payroll $925,000 Audited Payroll $707,917.00 Estimated Premium : $97,…"
type textarea "x"
type textarea "Estimated Payroll $925,000 Audited Payroll $707,917.00 Estimated Premium : $97,…"
type textarea "x"
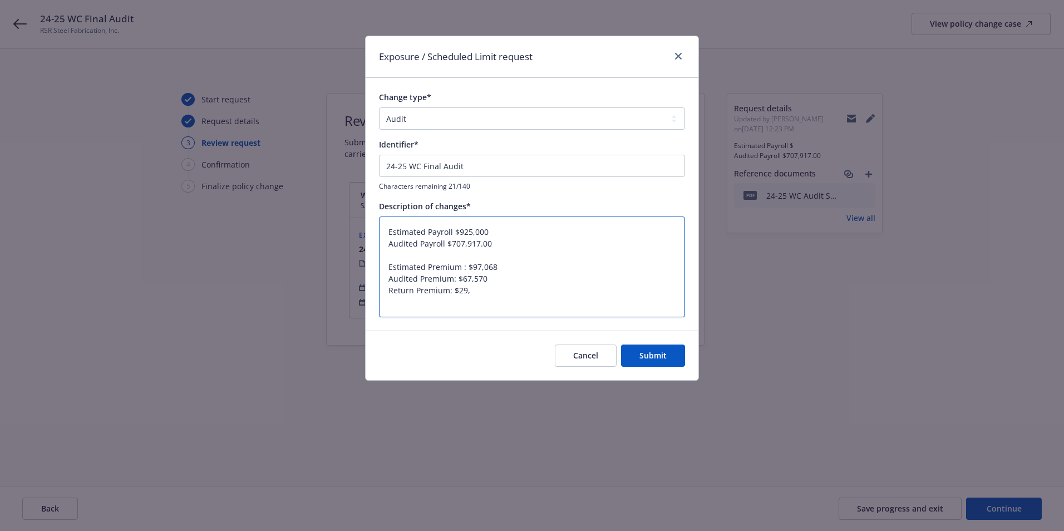
type textarea "Estimated Payroll $925,000 Audited Payroll $707,917.00 Estimated Premium : $97,…"
type textarea "x"
type textarea "Estimated Payroll $925,000 Audited Payroll $707,917.00 Estimated Premium : $97,…"
type textarea "x"
type textarea "Estimated Payroll $925,000 Audited Payroll $707,917.00 Estimated Premium : $97,…"
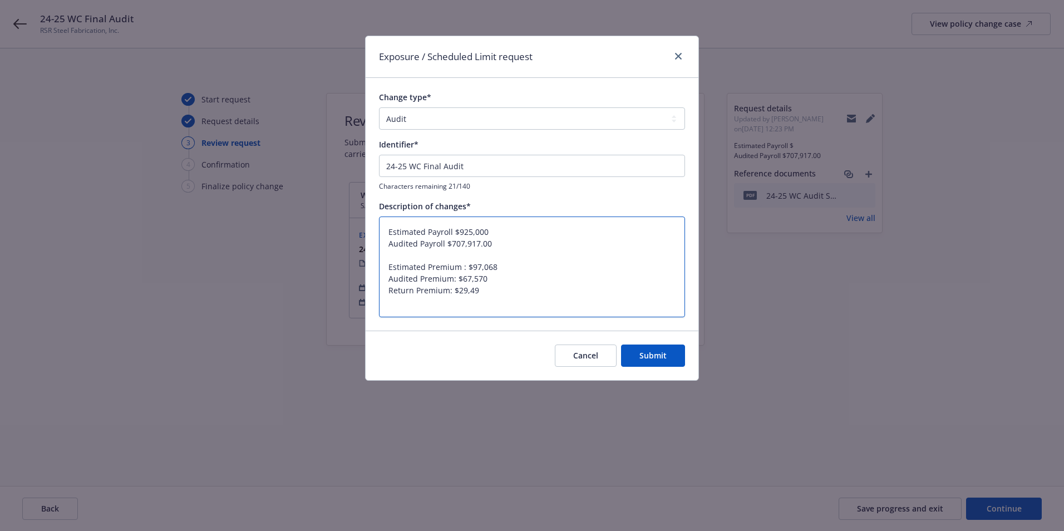
type textarea "x"
click at [488, 281] on textarea "Estimated Payroll $925,000 Audited Payroll $707,917.00 Estimated Premium : $97,…" at bounding box center [532, 267] width 306 height 101
type textarea "Estimated Payroll $925,000 Audited Payroll $707,917.00 Estimated Premium : $97,…"
type textarea "x"
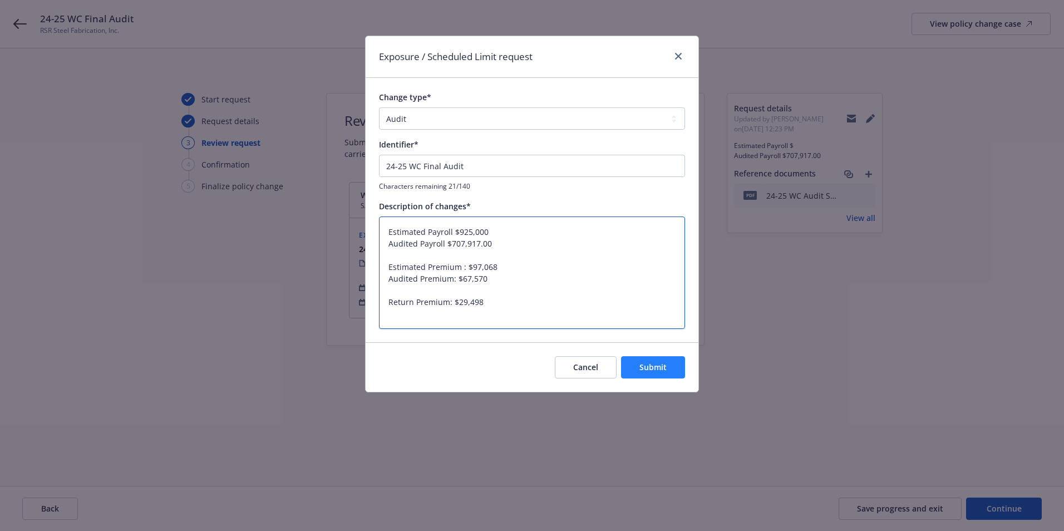
type textarea "Estimated Payroll $925,000 Audited Payroll $707,917.00 Estimated Premium : $97,…"
click at [650, 366] on span "Submit" at bounding box center [653, 367] width 27 height 11
type textarea "x"
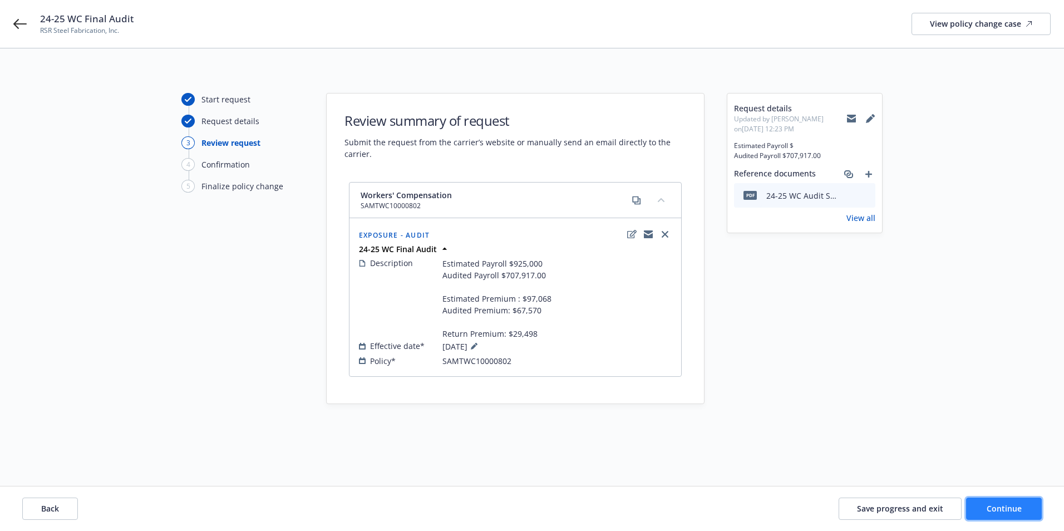
click at [994, 503] on span "Continue" at bounding box center [1004, 508] width 35 height 11
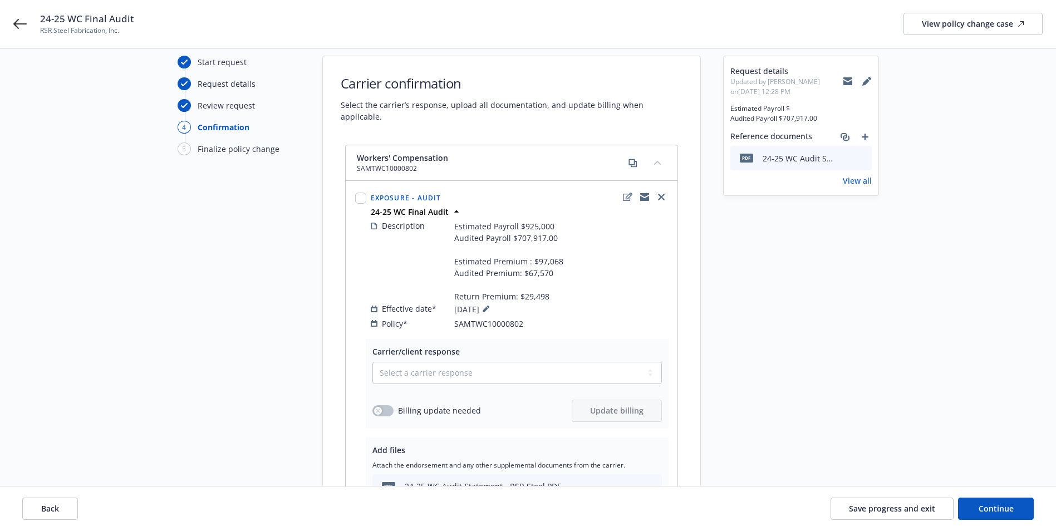
scroll to position [111, 0]
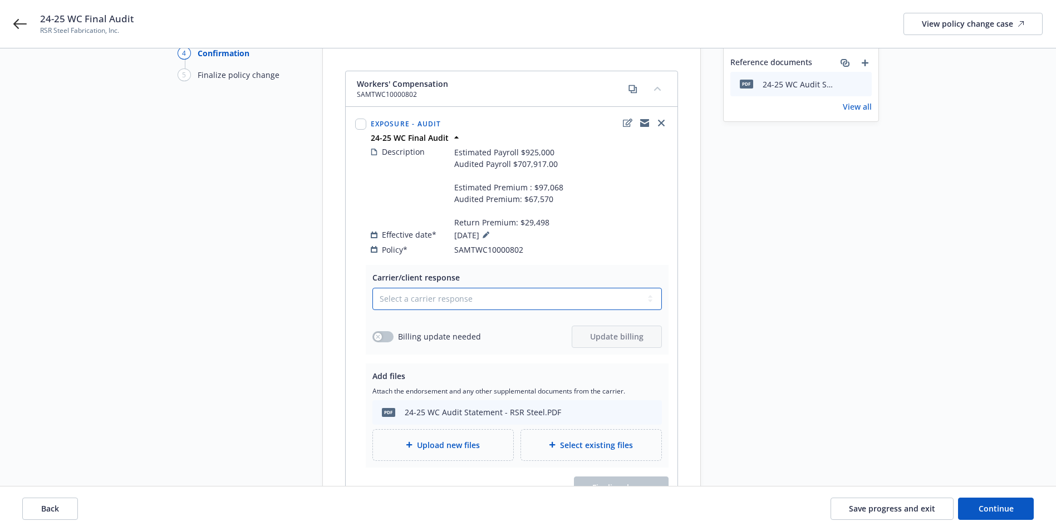
click at [425, 292] on select "Select a carrier response Accepted Accepted with revision No endorsement needed…" at bounding box center [517, 299] width 290 height 22
select select "ACCEPTED"
click at [372, 288] on select "Select a carrier response Accepted Accepted with revision No endorsement needed…" at bounding box center [517, 299] width 290 height 22
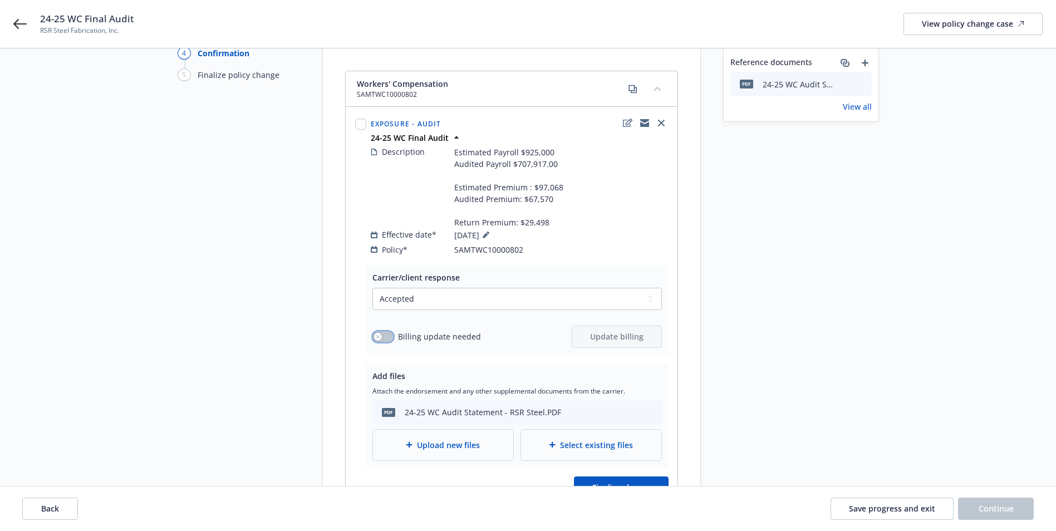
click at [391, 331] on button "button" at bounding box center [382, 336] width 21 height 11
click at [621, 331] on span "Update billing" at bounding box center [616, 336] width 53 height 11
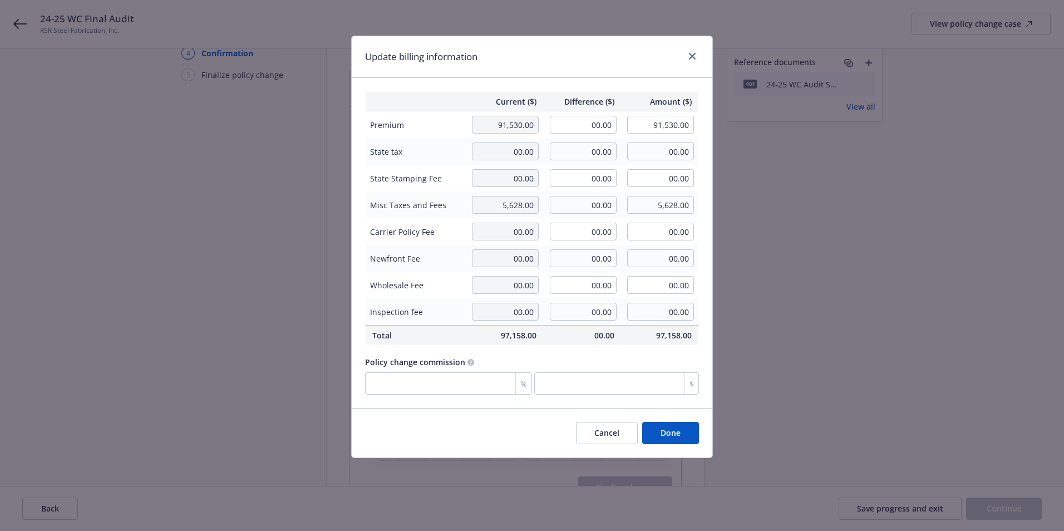
click at [584, 134] on td "00.00" at bounding box center [582, 124] width 78 height 27
click at [583, 127] on input "00.00" at bounding box center [583, 125] width 67 height 18
click at [582, 125] on input "00.00" at bounding box center [583, 125] width 67 height 18
paste input "29,498.00."
type input "-29,498.00"
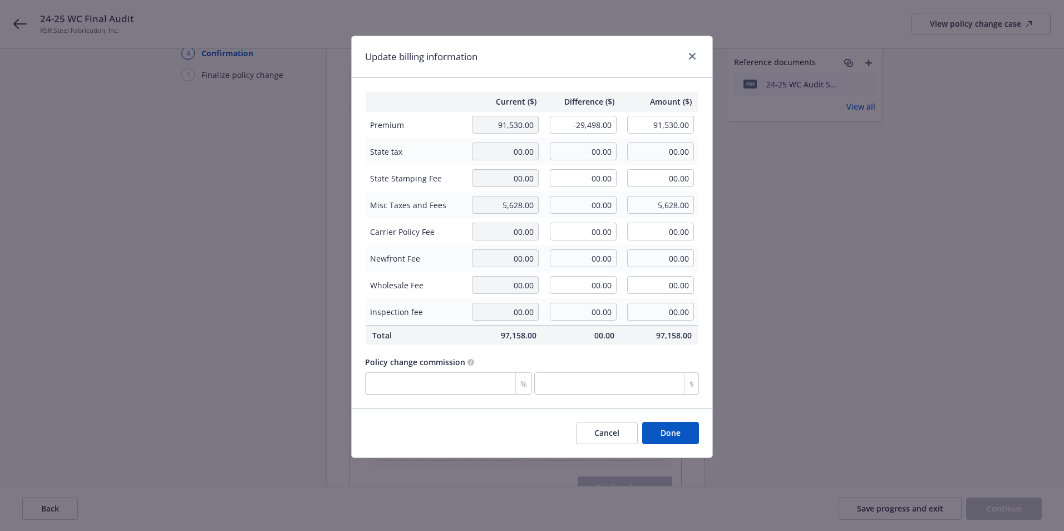
type input "62,032.00"
click at [927, 281] on div "Update billing information Current ($) Difference ($) Amount ($) Premium 91,530…" at bounding box center [532, 265] width 1064 height 531
click at [669, 438] on button "Done" at bounding box center [670, 433] width 57 height 22
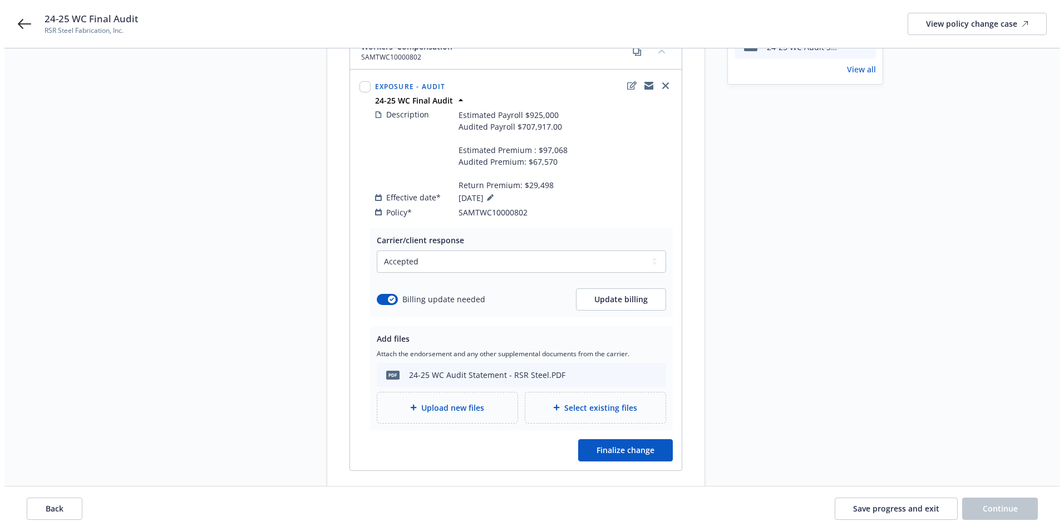
scroll to position [194, 0]
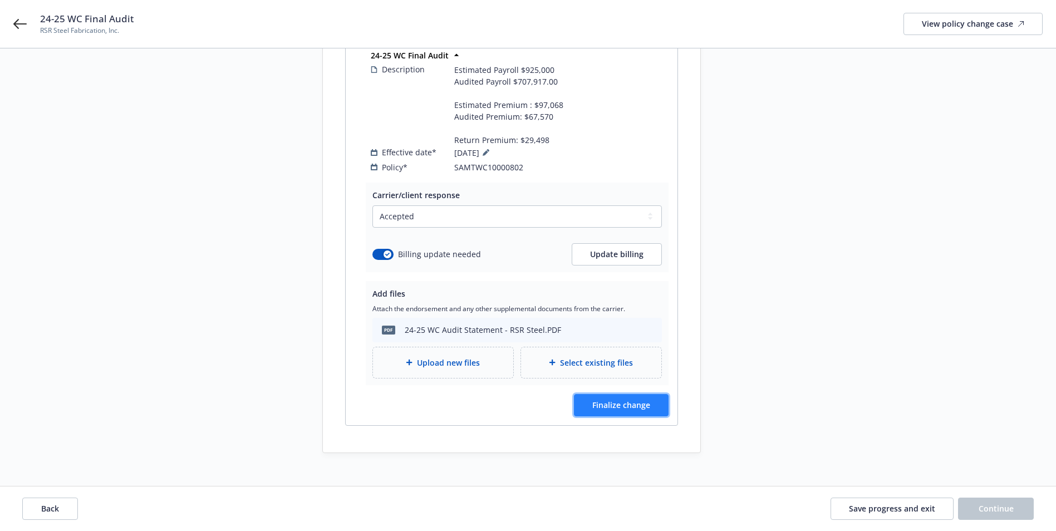
click at [622, 400] on span "Finalize change" at bounding box center [621, 405] width 58 height 11
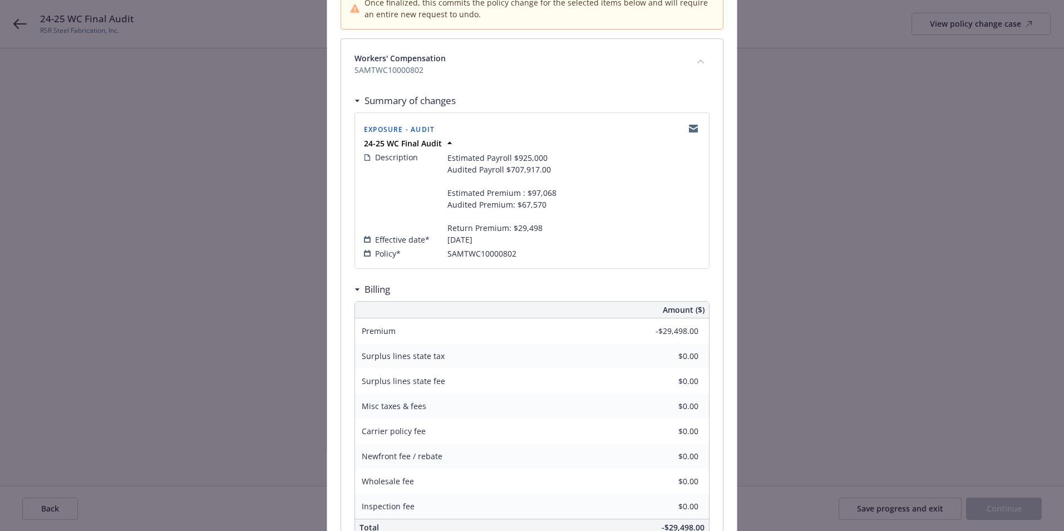
scroll to position [246, 0]
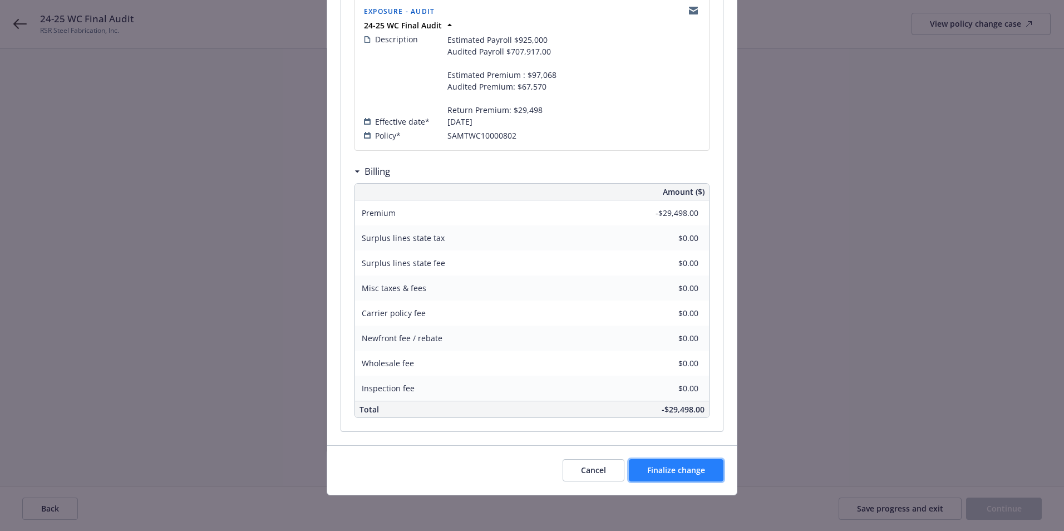
click at [695, 474] on span "Finalize change" at bounding box center [676, 470] width 58 height 11
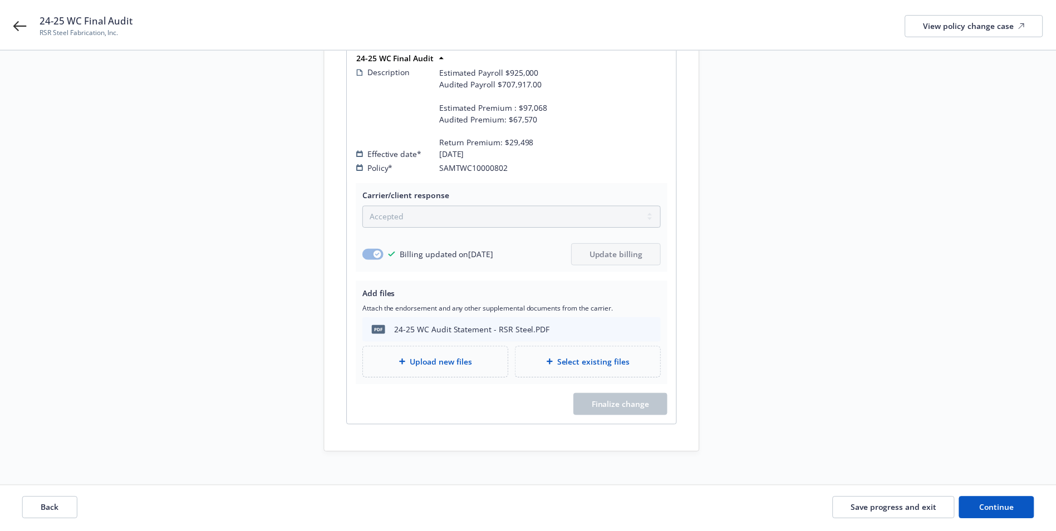
scroll to position [193, 0]
click at [968, 501] on button "Continue" at bounding box center [996, 509] width 76 height 22
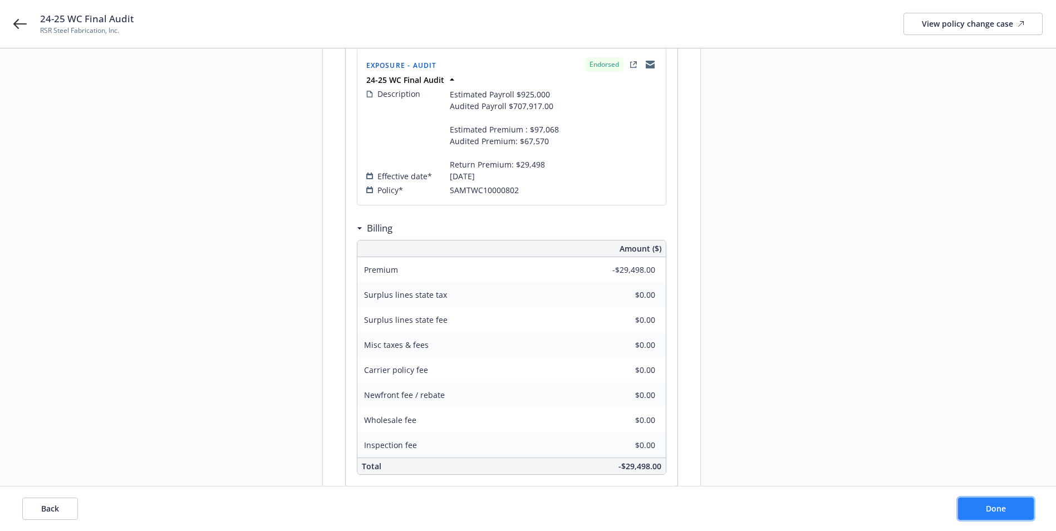
click at [992, 501] on button "Done" at bounding box center [996, 509] width 76 height 22
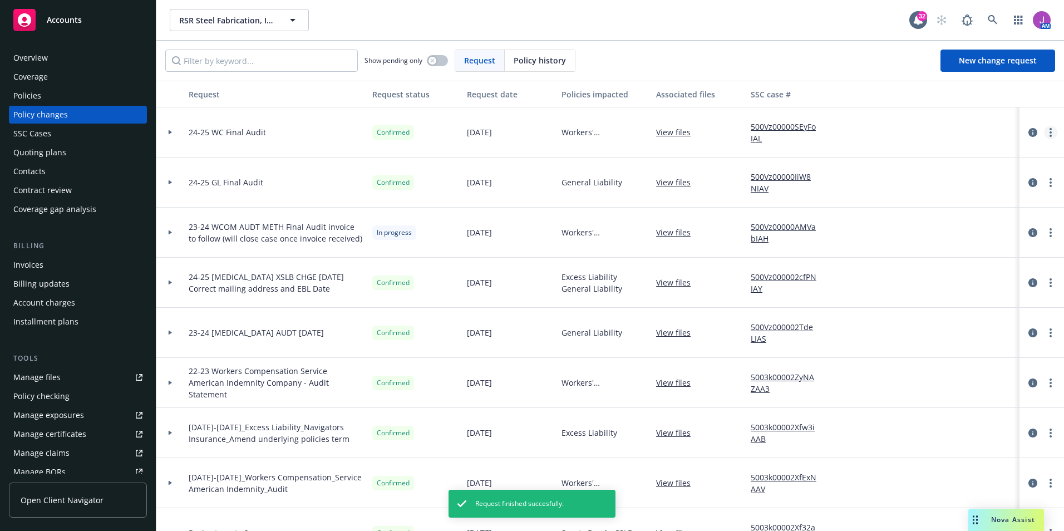
click at [1047, 137] on link "more" at bounding box center [1050, 132] width 13 height 13
click at [946, 157] on link "Copy logging email" at bounding box center [953, 155] width 191 height 22
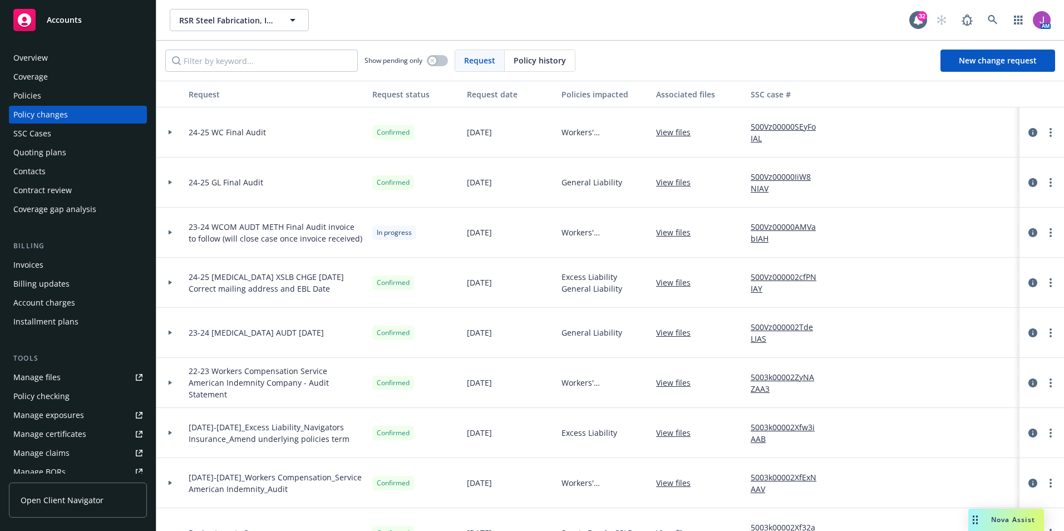
click at [74, 94] on div "Policies" at bounding box center [77, 96] width 129 height 18
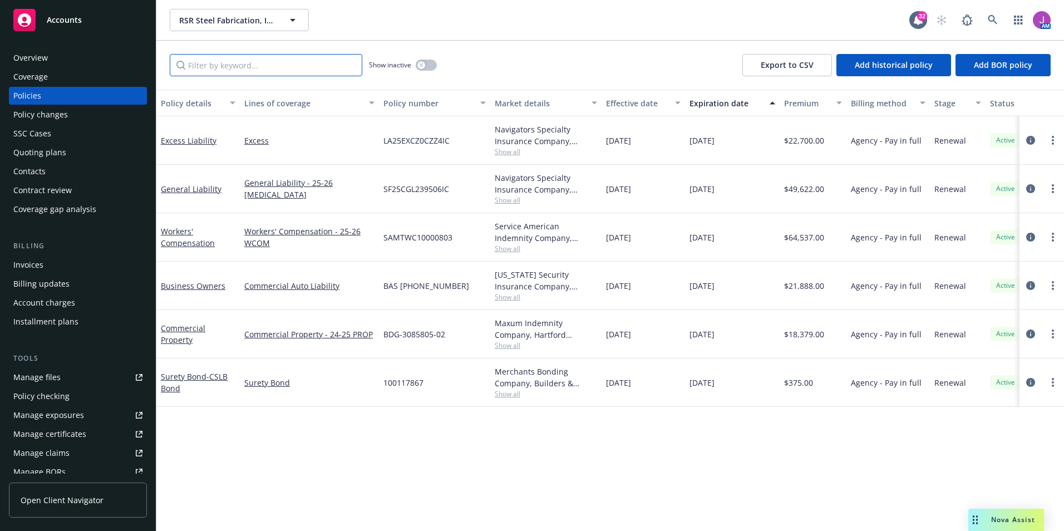
click at [244, 69] on input "Filter by keyword..." at bounding box center [266, 65] width 193 height 22
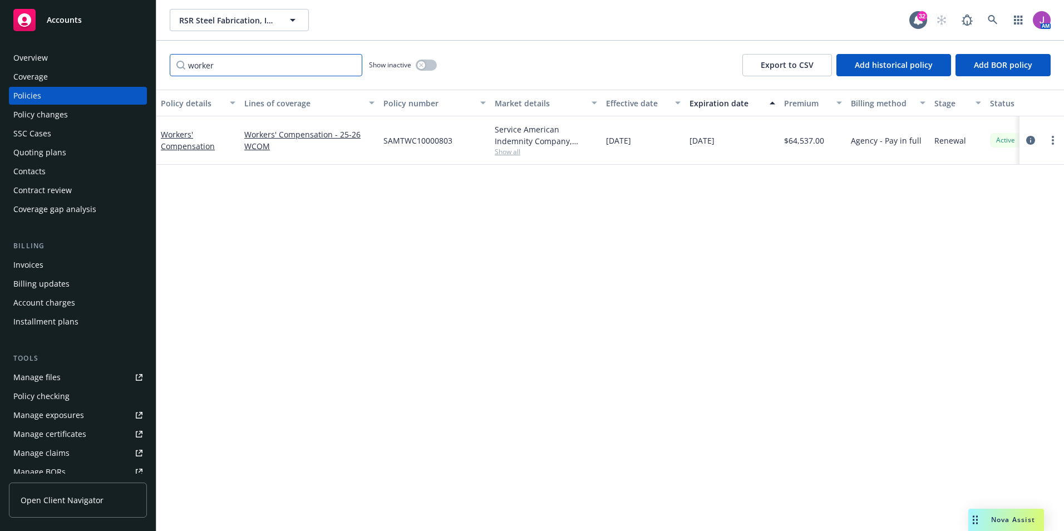
type input "worker"
click at [424, 64] on div "button" at bounding box center [422, 65] width 8 height 8
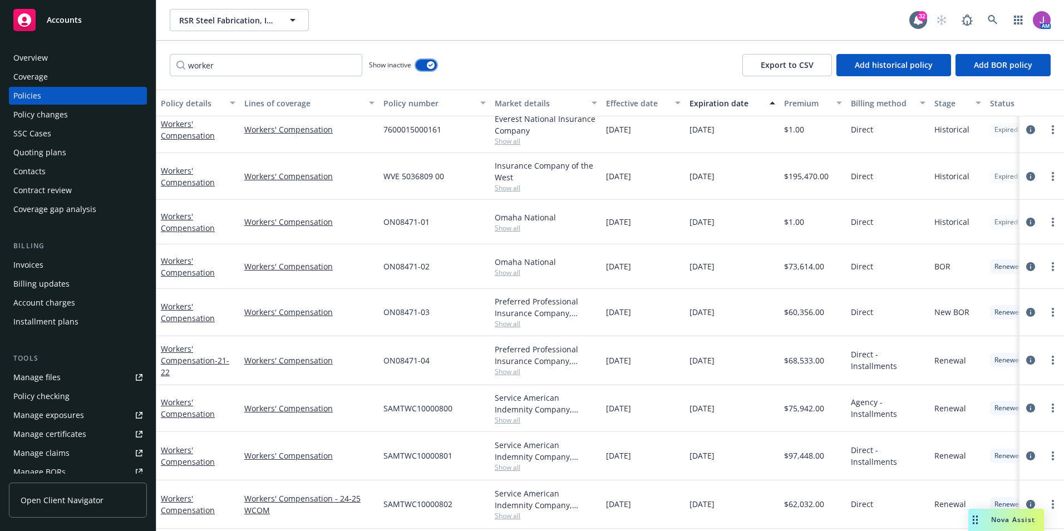
scroll to position [109, 0]
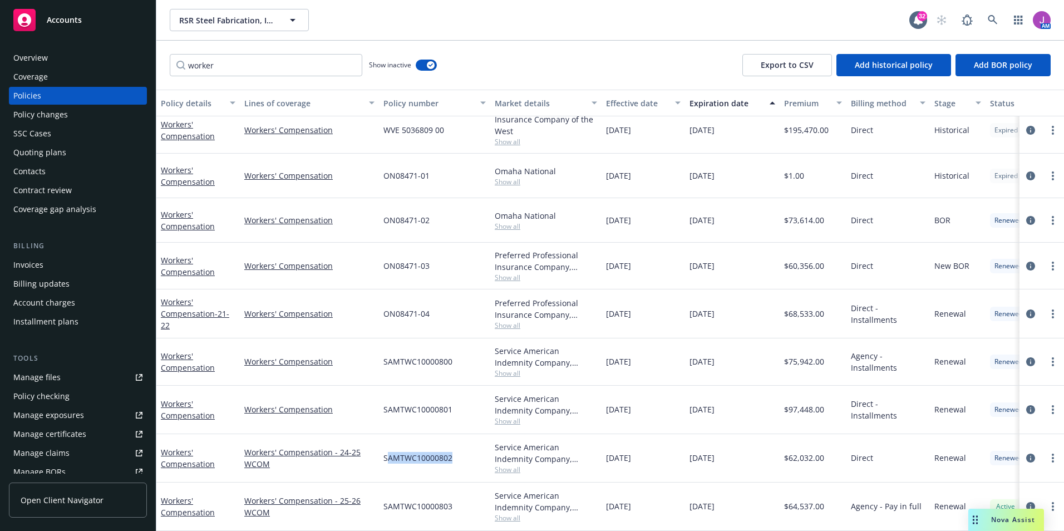
drag, startPoint x: 387, startPoint y: 446, endPoint x: 452, endPoint y: 452, distance: 64.9
click at [452, 452] on div "SAMTWC10000802" at bounding box center [434, 458] width 111 height 48
drag, startPoint x: 452, startPoint y: 452, endPoint x: 375, endPoint y: 456, distance: 77.5
click at [374, 463] on div "Workers' Compensation - 24-25 WCOM" at bounding box center [309, 458] width 139 height 48
drag, startPoint x: 383, startPoint y: 449, endPoint x: 483, endPoint y: 452, distance: 99.7
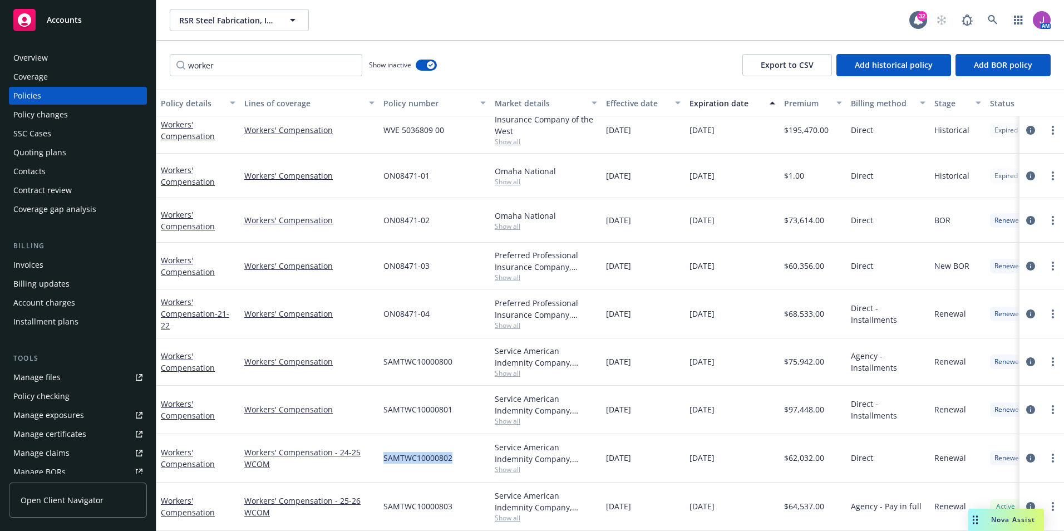
click at [483, 452] on div "SAMTWC10000802" at bounding box center [434, 458] width 111 height 48
copy span "SAMTWC10000802"
click at [85, 64] on div "Overview" at bounding box center [77, 58] width 129 height 18
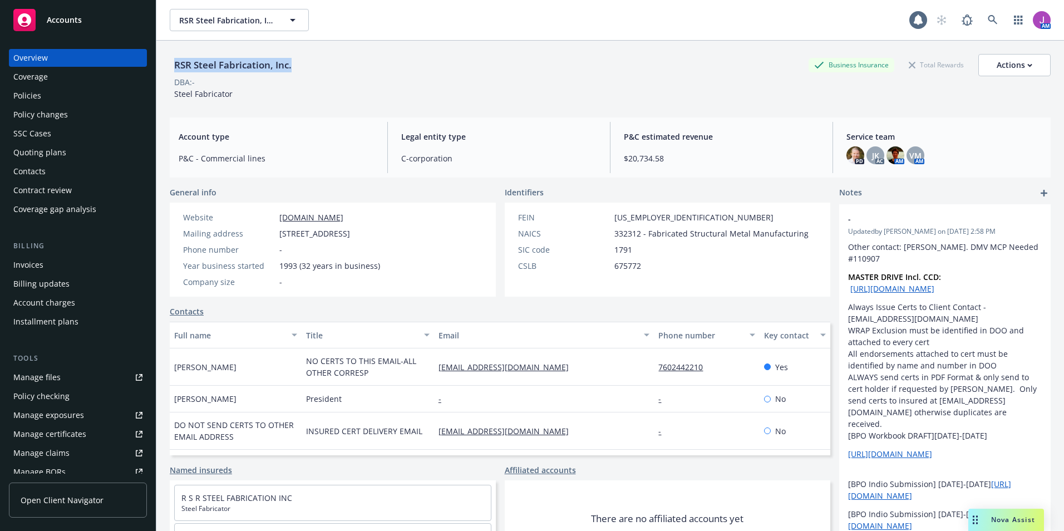
drag, startPoint x: 173, startPoint y: 63, endPoint x: 365, endPoint y: 63, distance: 192.1
click at [365, 63] on div "RSR Steel Fabrication, Inc. Business Insurance Total Rewards Actions" at bounding box center [610, 65] width 881 height 22
copy div "RSR Steel Fabrication, Inc."
click at [38, 165] on div "Contacts" at bounding box center [29, 172] width 32 height 18
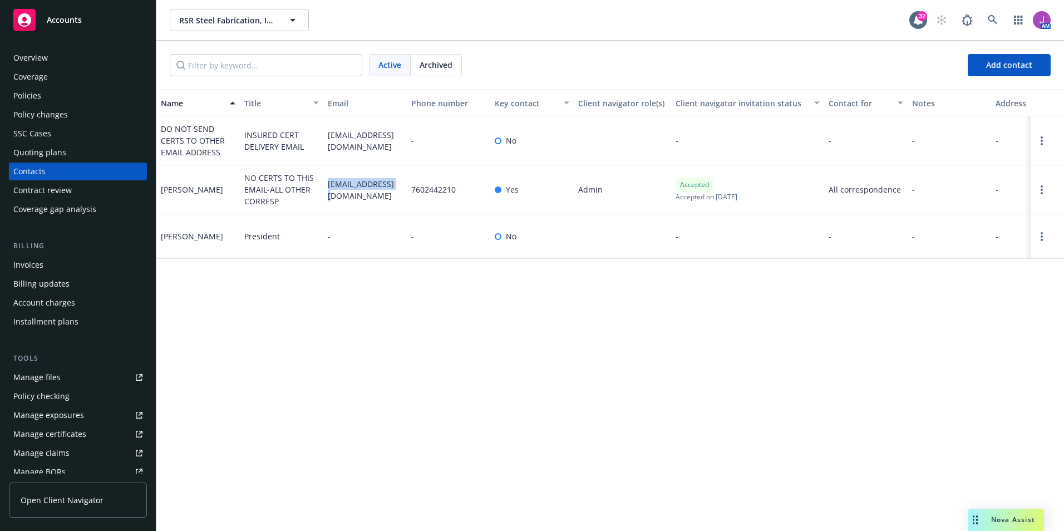
drag, startPoint x: 347, startPoint y: 190, endPoint x: 394, endPoint y: 192, distance: 46.3
click at [394, 192] on div "[EMAIL_ADDRESS][DOMAIN_NAME]" at bounding box center [365, 189] width 84 height 49
copy span "[EMAIL_ADDRESS][DOMAIN_NAME]"
click at [62, 97] on div "Policies" at bounding box center [77, 96] width 129 height 18
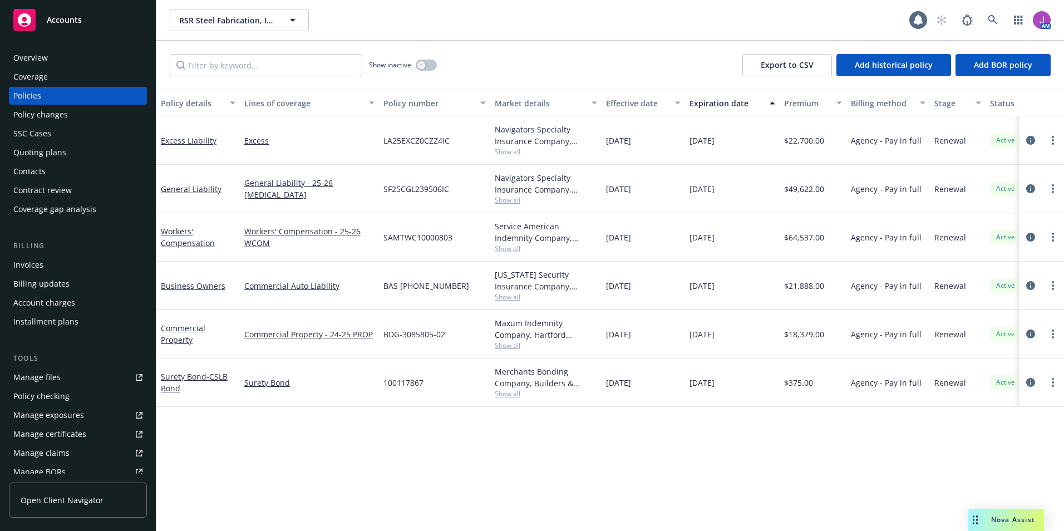
click at [232, 77] on div "Show inactive Export to CSV Add historical policy Add BOR policy" at bounding box center [610, 65] width 908 height 49
click at [223, 70] on input "Filter by keyword..." at bounding box center [266, 65] width 193 height 22
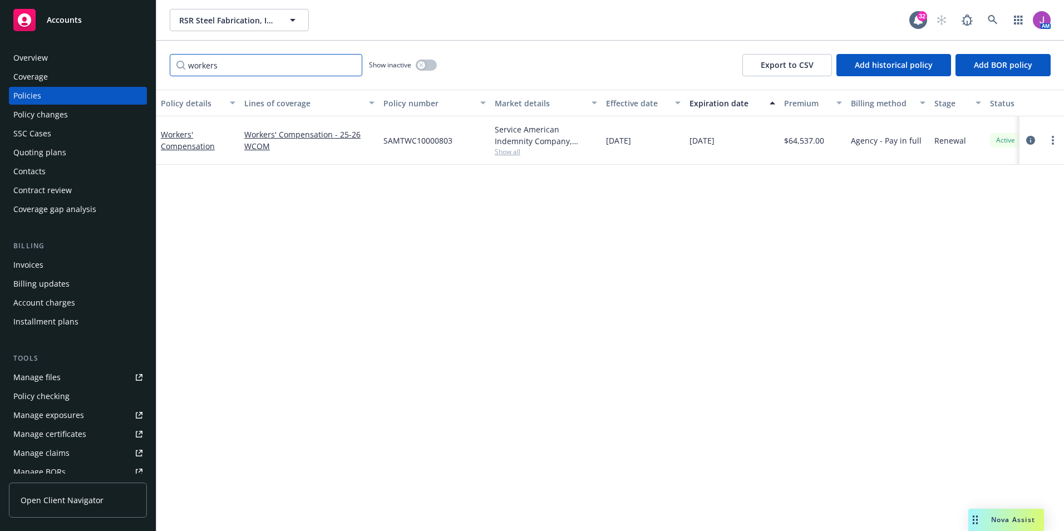
type input "workers"
click at [418, 62] on button "button" at bounding box center [426, 65] width 21 height 11
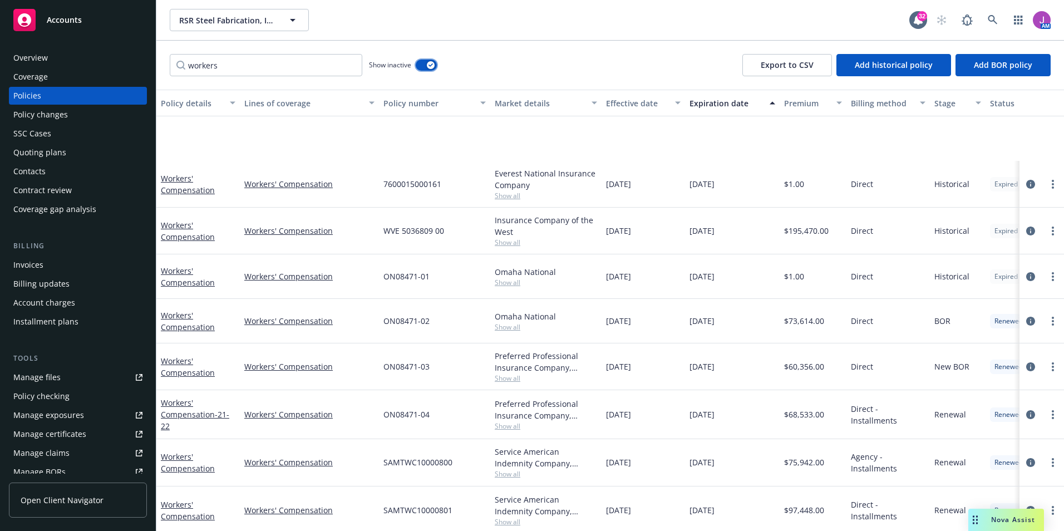
scroll to position [109, 0]
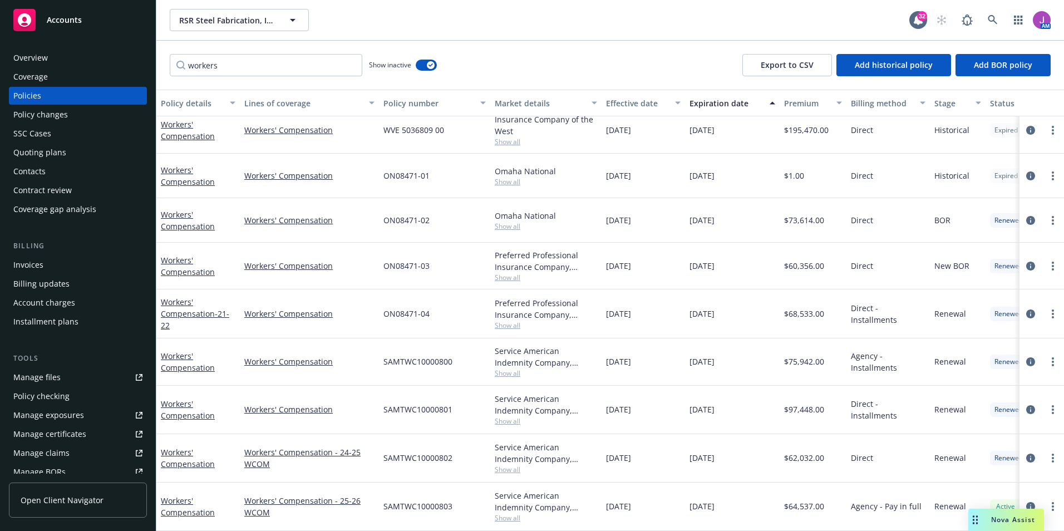
drag, startPoint x: 601, startPoint y: 450, endPoint x: 727, endPoint y: 456, distance: 126.5
click at [727, 456] on div "Workers' Compensation Workers' Compensation - 24-25 WCOM SAMTWC10000802 Service…" at bounding box center [693, 458] width 1075 height 48
drag, startPoint x: 727, startPoint y: 456, endPoint x: 632, endPoint y: 459, distance: 94.7
click at [641, 461] on div "[DATE]" at bounding box center [644, 458] width 84 height 48
drag, startPoint x: 606, startPoint y: 450, endPoint x: 730, endPoint y: 454, distance: 124.2
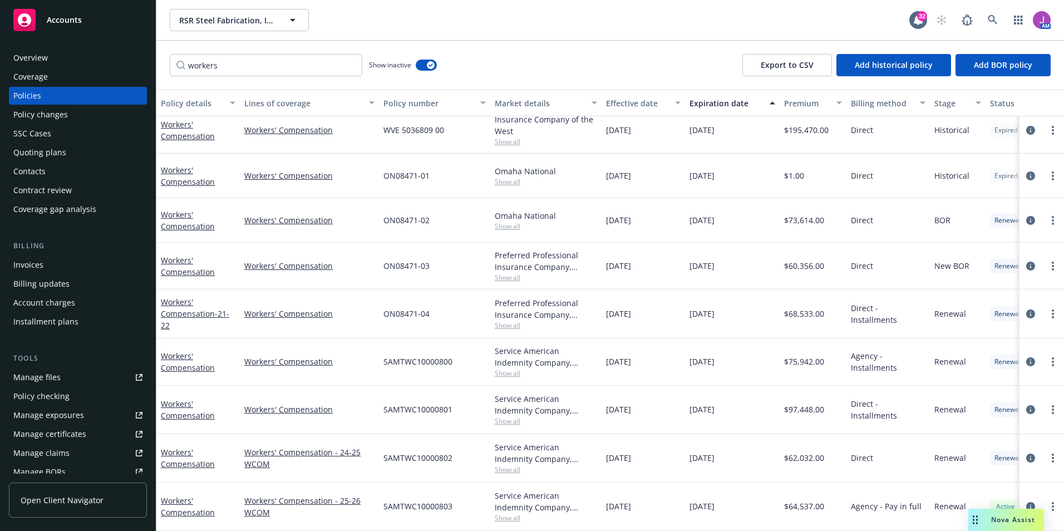
click at [730, 454] on div "Workers' Compensation Workers' Compensation - 24-25 WCOM SAMTWC10000802 Service…" at bounding box center [693, 458] width 1075 height 48
copy div "[DATE] [DATE]"
click at [512, 465] on span "Show all" at bounding box center [546, 469] width 102 height 9
click at [810, 365] on div "$75,942.00" at bounding box center [813, 362] width 67 height 47
click at [225, 13] on button "RSR Steel Fabrication, Inc." at bounding box center [239, 20] width 139 height 22
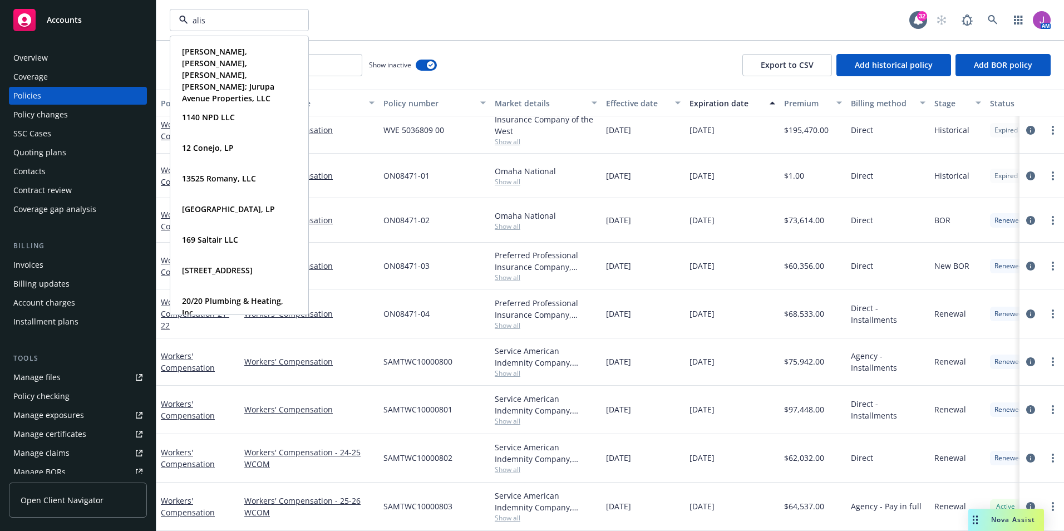
type input "aliso"
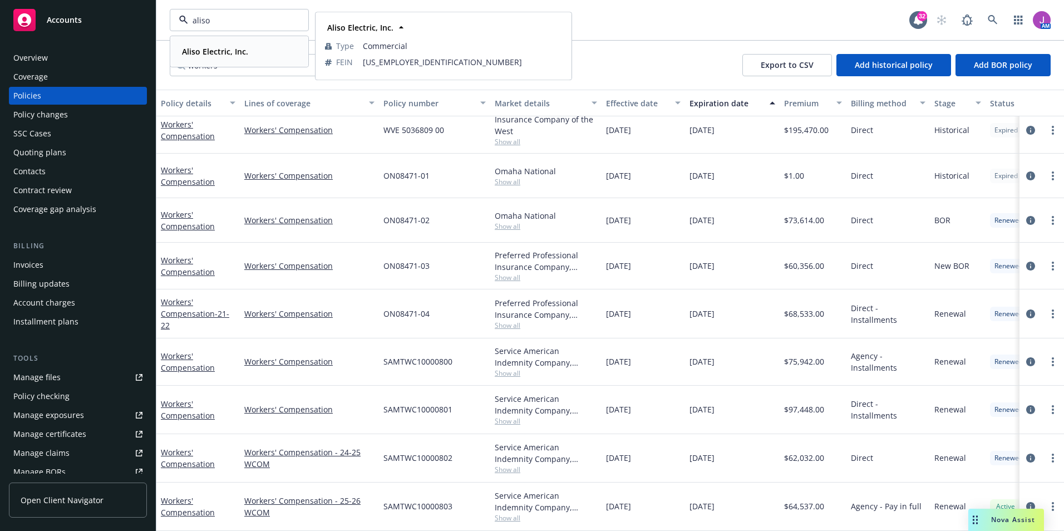
click at [228, 43] on div "Aliso Electric, Inc. Type Commercial FEIN [US_EMPLOYER_IDENTIFICATION_NUMBER]" at bounding box center [239, 52] width 137 height 30
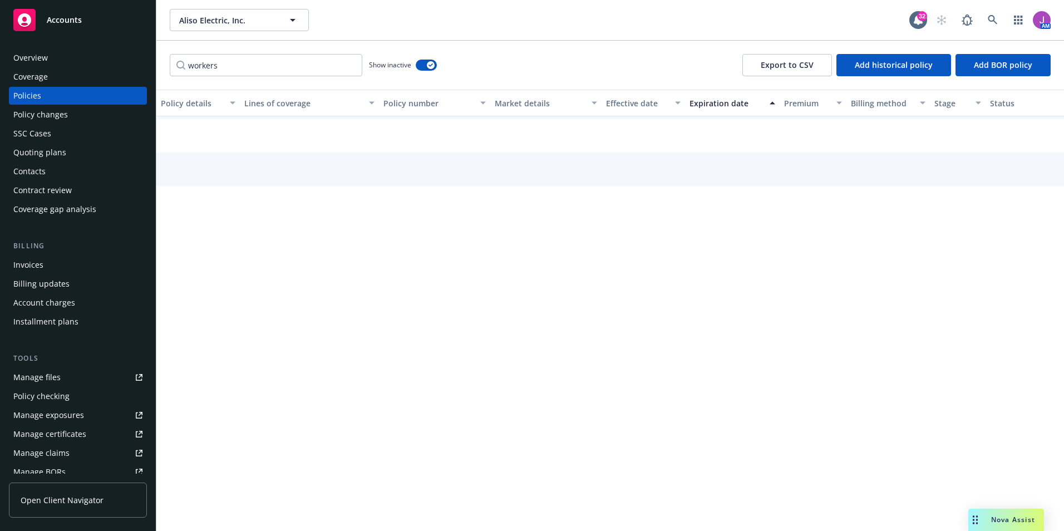
scroll to position [25, 0]
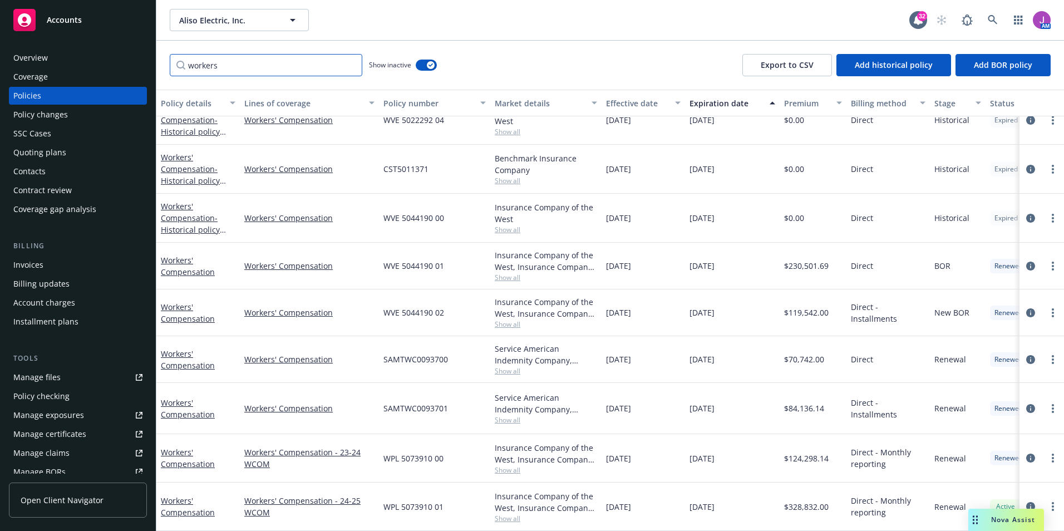
drag, startPoint x: 286, startPoint y: 65, endPoint x: 123, endPoint y: 61, distance: 162.6
click at [124, 61] on div "Accounts Overview Coverage Policies Policy changes SSC Cases Quoting plans Cont…" at bounding box center [532, 265] width 1064 height 531
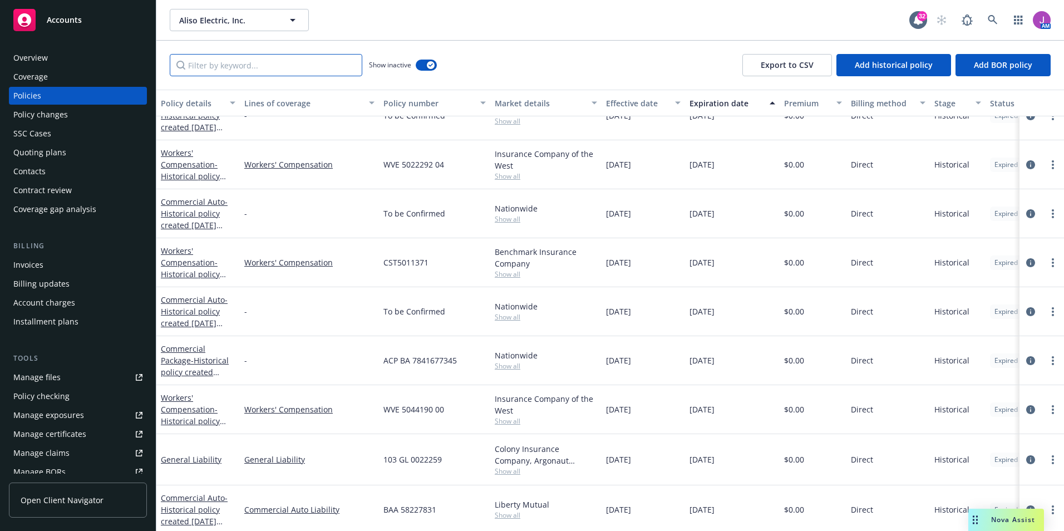
scroll to position [32, 0]
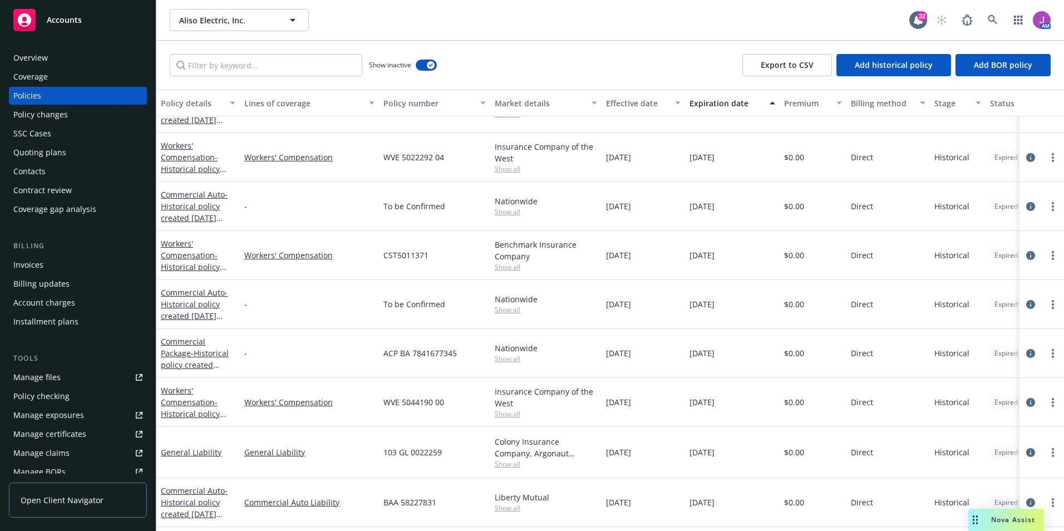
click at [34, 159] on div "Quoting plans" at bounding box center [39, 153] width 53 height 18
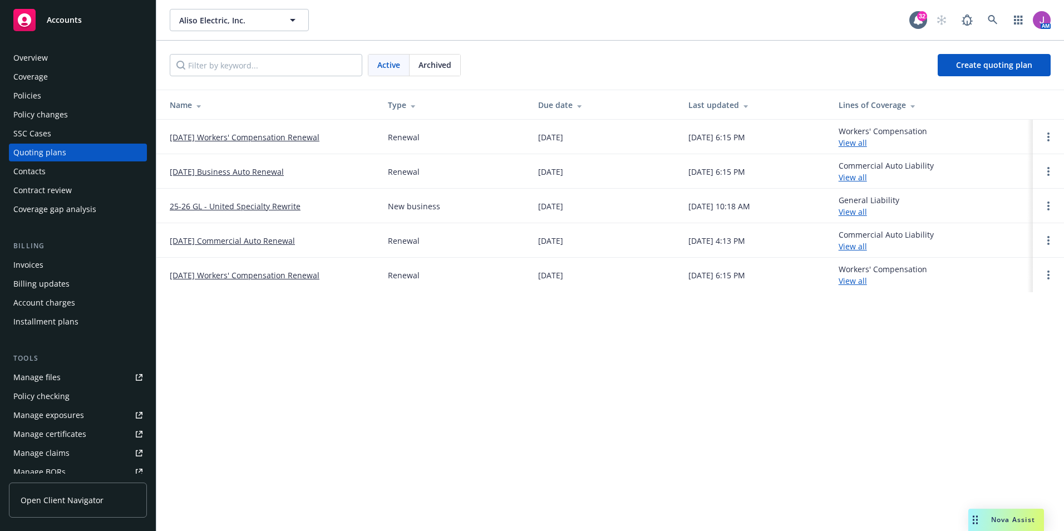
click at [219, 136] on link "[DATE] Workers' Compensation Renewal" at bounding box center [245, 137] width 150 height 12
